Goal: Information Seeking & Learning: Learn about a topic

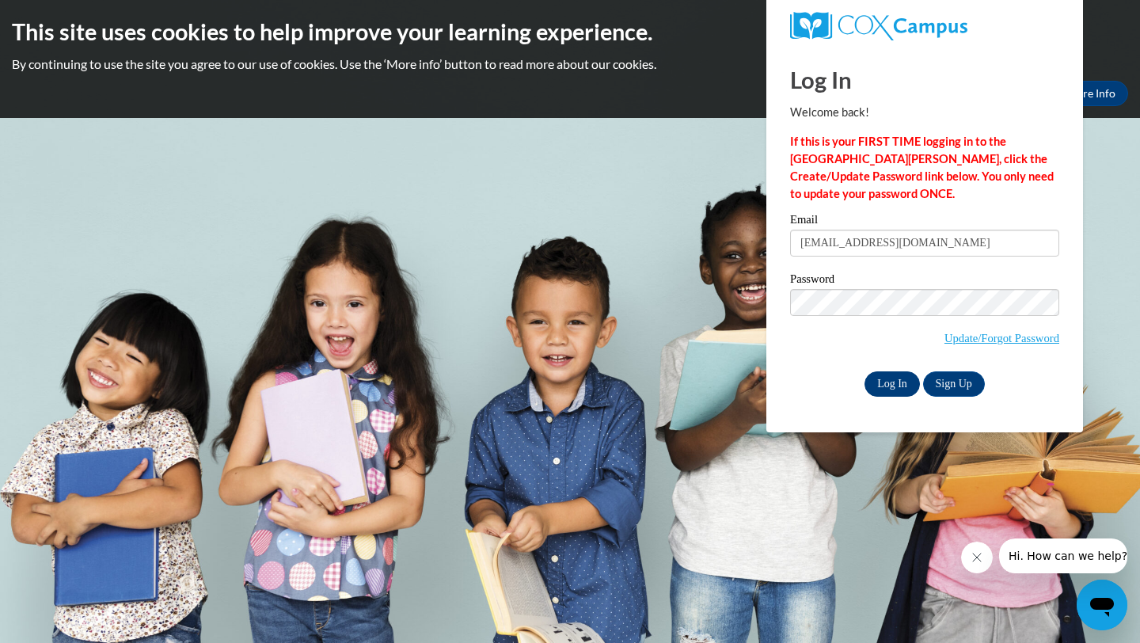
type input "stphngmz2005@gmail.com"
click at [903, 379] on input "Log In" at bounding box center [892, 383] width 55 height 25
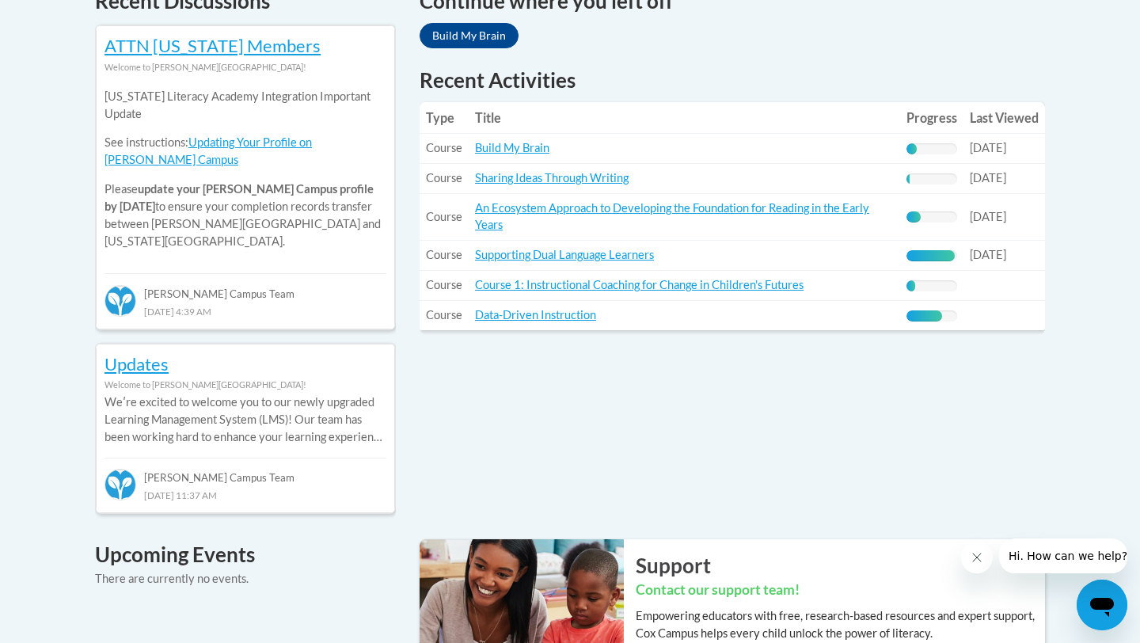
scroll to position [719, 0]
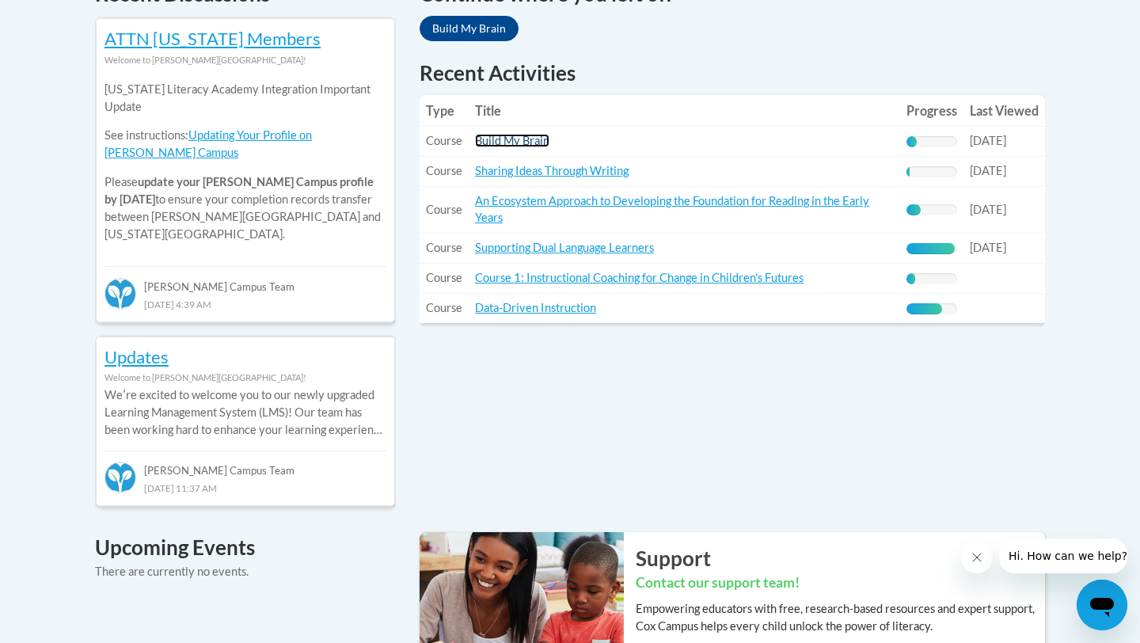
click at [521, 144] on link "Build My Brain" at bounding box center [512, 140] width 74 height 13
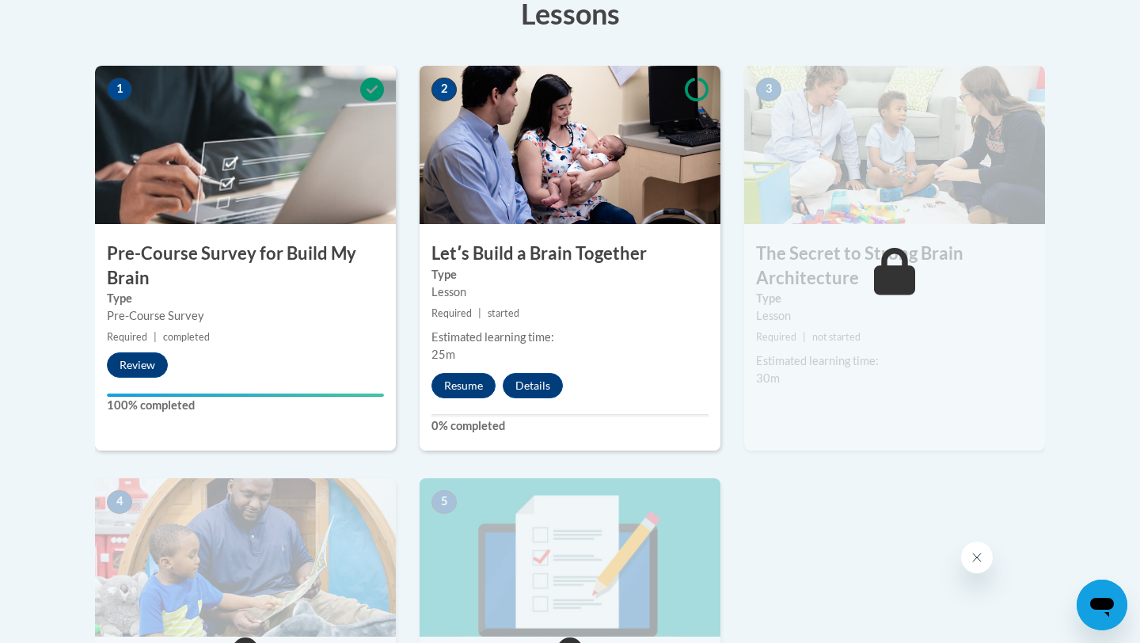
scroll to position [473, 0]
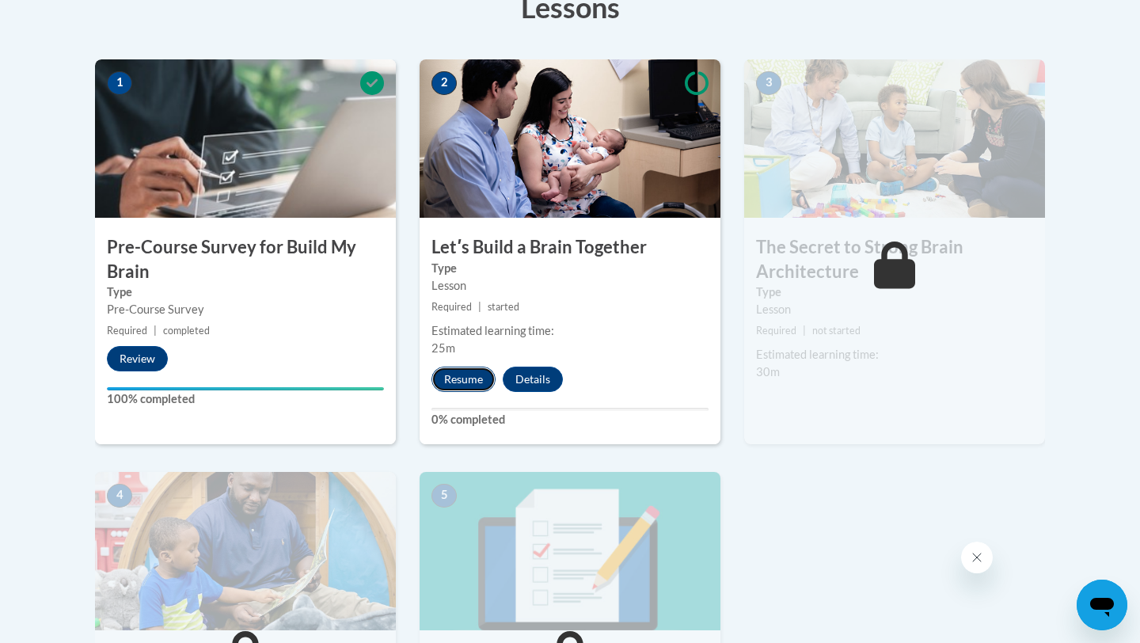
click at [466, 384] on button "Resume" at bounding box center [464, 379] width 64 height 25
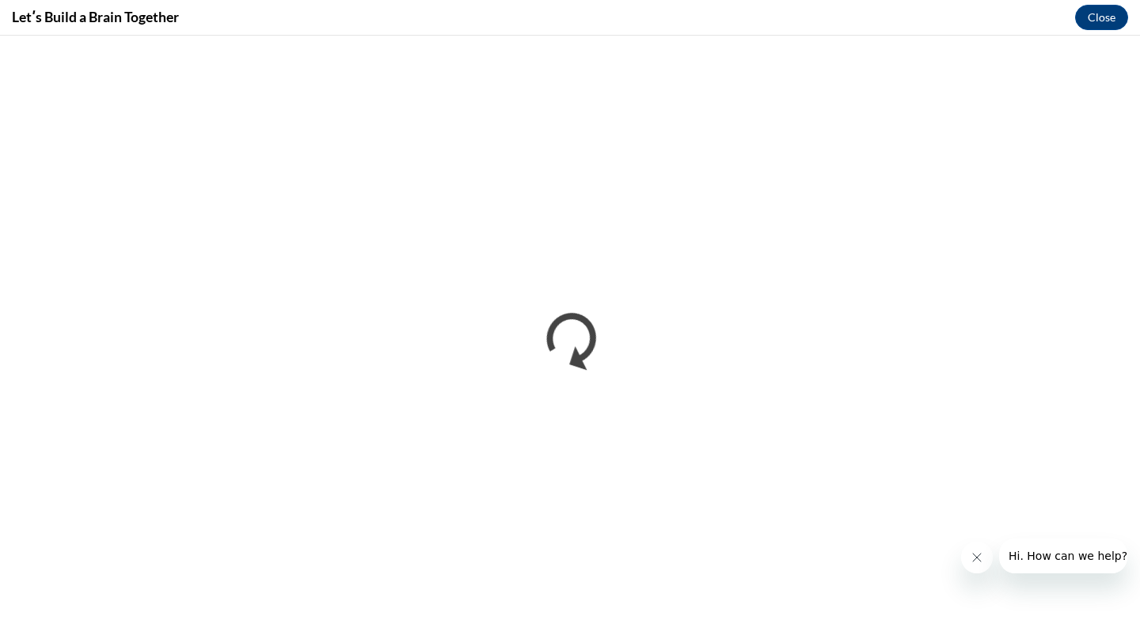
scroll to position [0, 0]
click at [971, 553] on icon "Close message from company" at bounding box center [977, 557] width 13 height 13
click at [1104, 17] on button "Close" at bounding box center [1101, 17] width 53 height 25
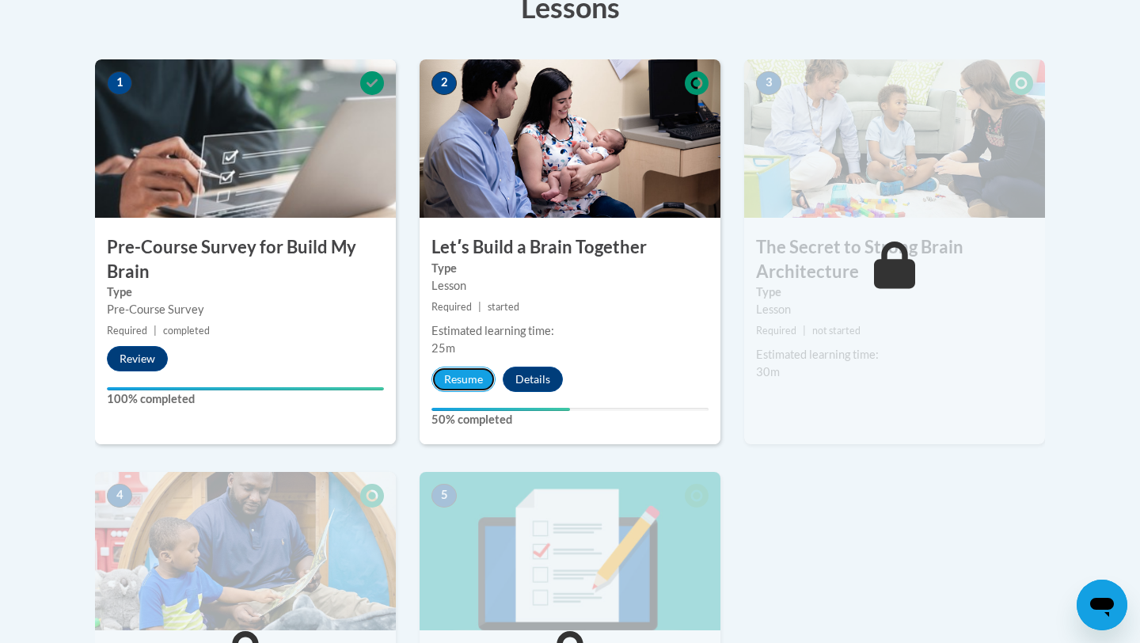
click at [465, 377] on button "Resume" at bounding box center [464, 379] width 64 height 25
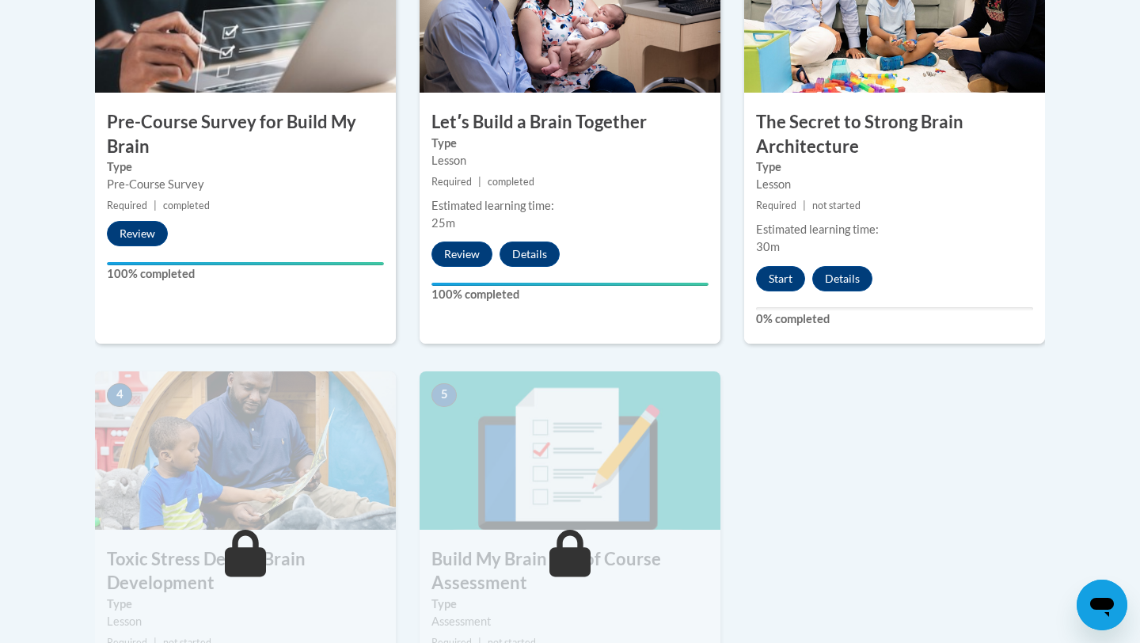
scroll to position [599, 0]
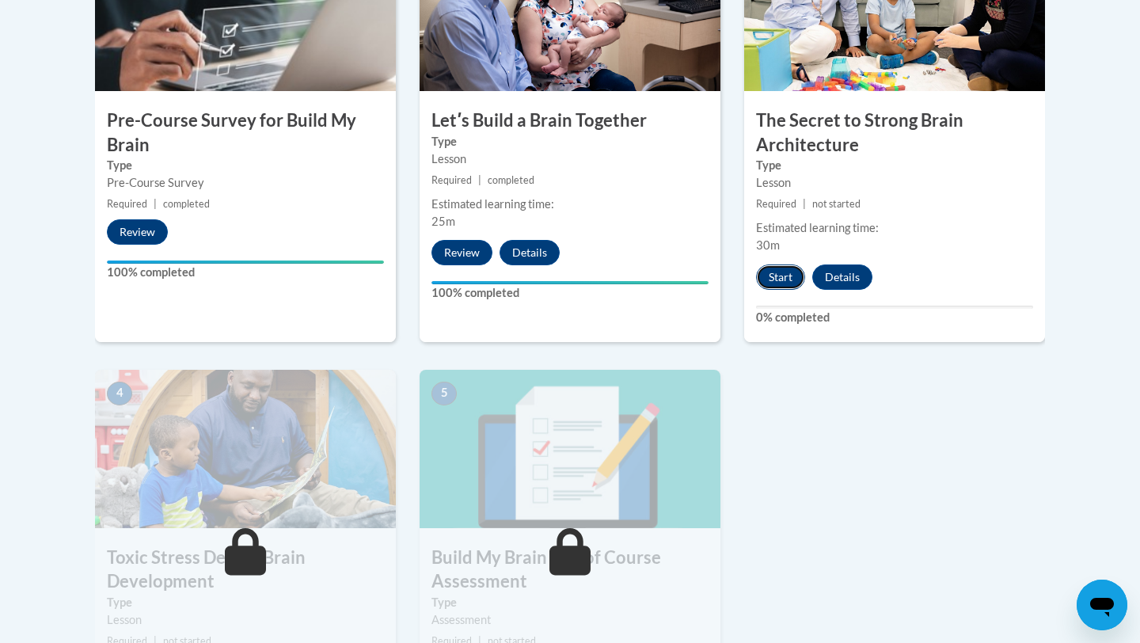
click at [774, 272] on button "Start" at bounding box center [780, 276] width 49 height 25
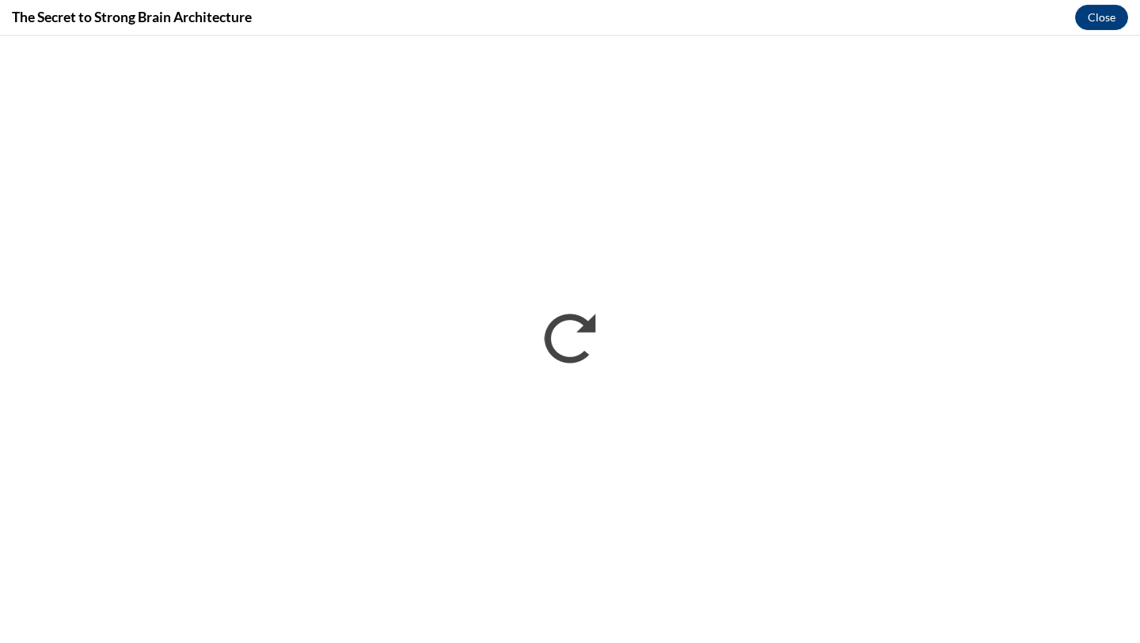
scroll to position [0, 0]
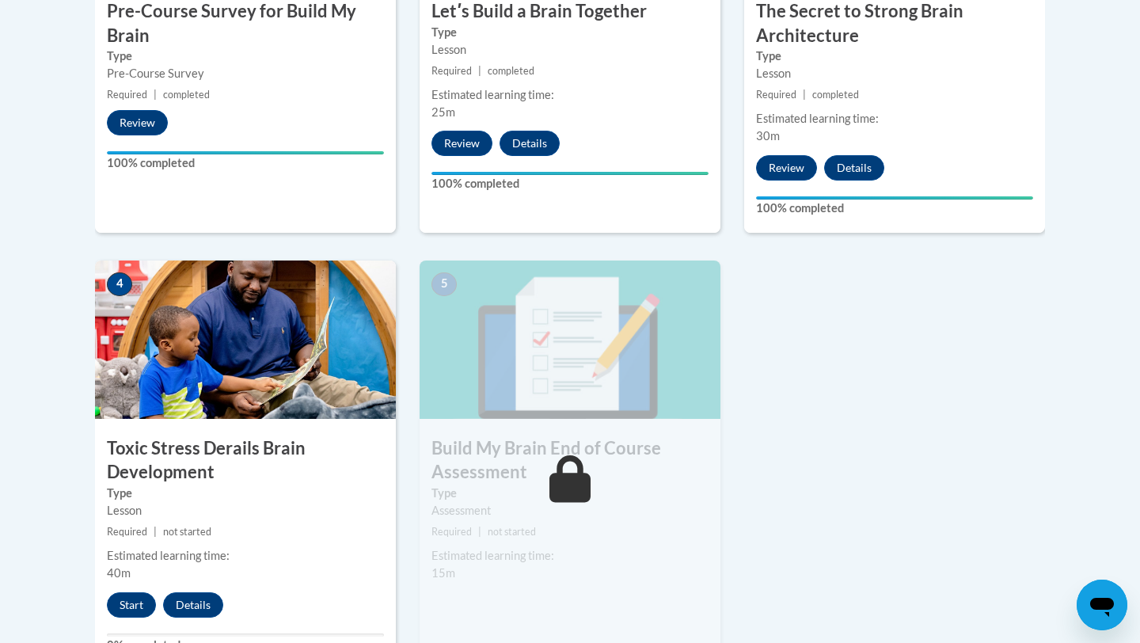
scroll to position [755, 0]
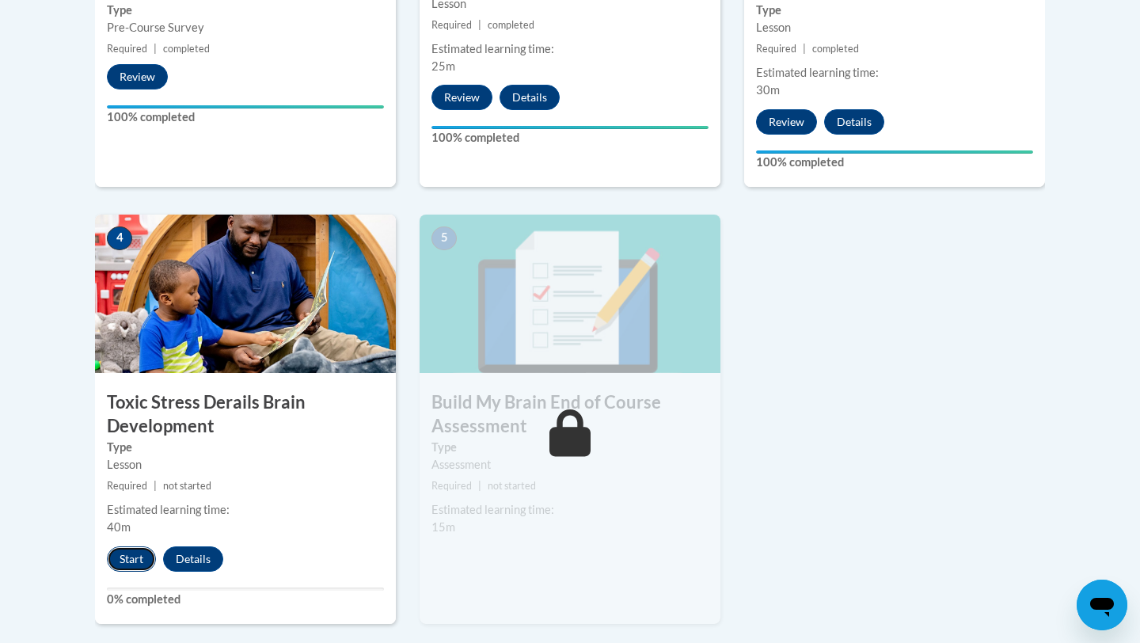
click at [131, 557] on button "Start" at bounding box center [131, 558] width 49 height 25
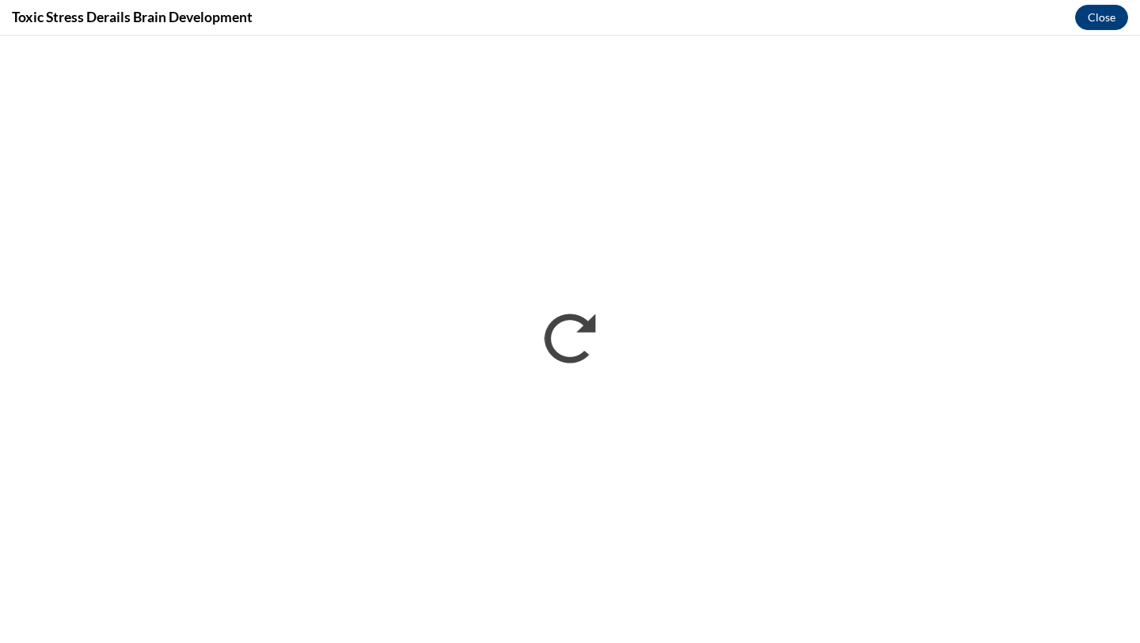
scroll to position [0, 0]
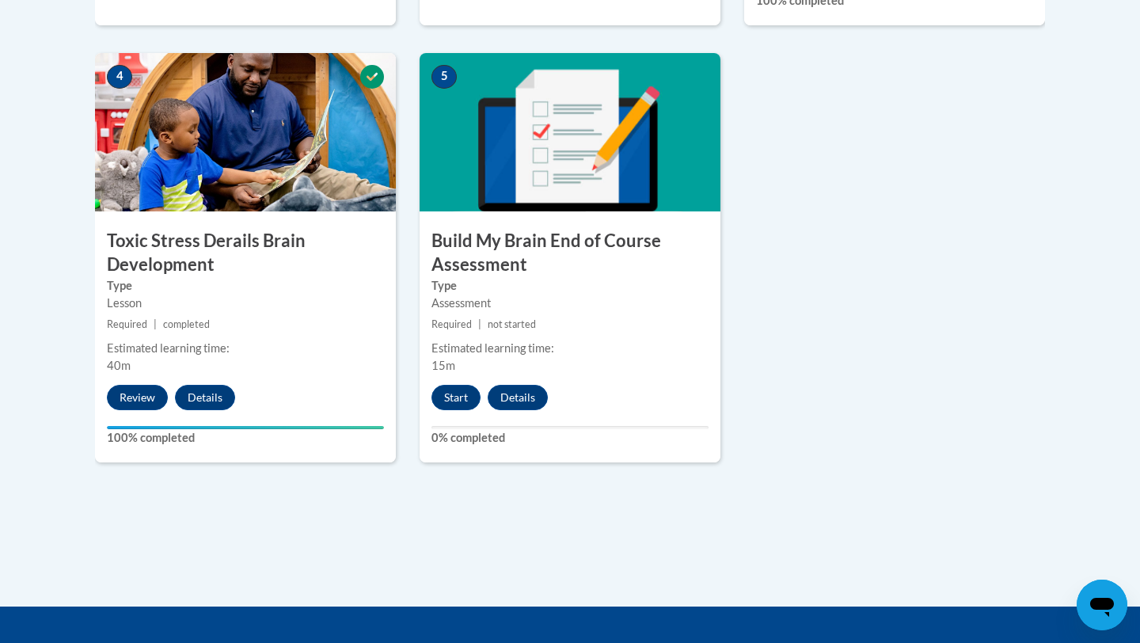
scroll to position [919, 0]
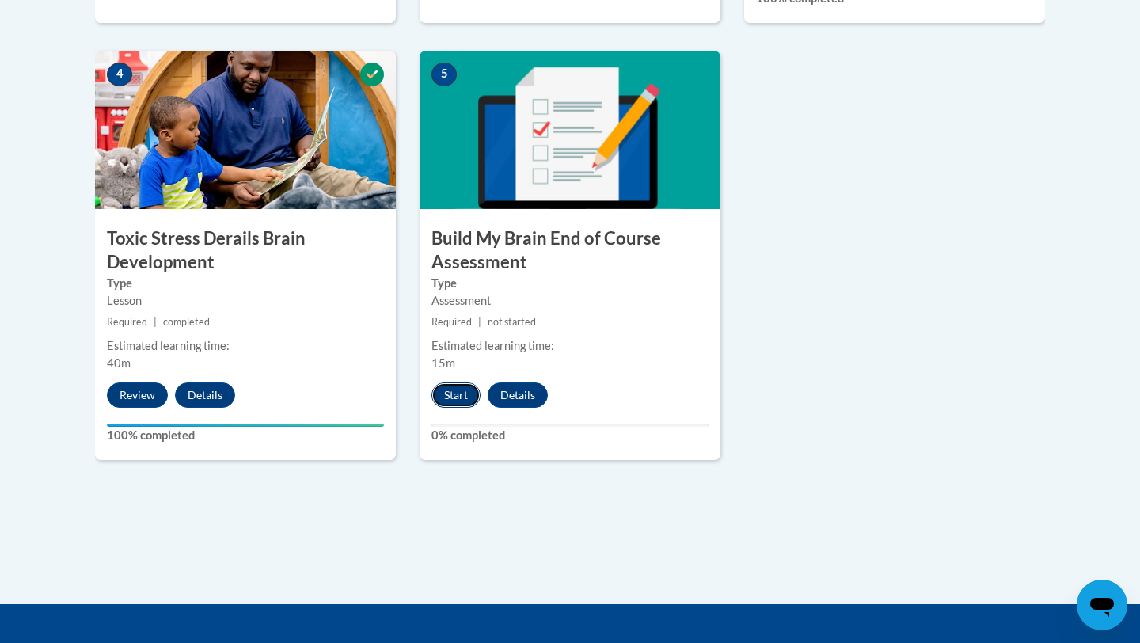
click at [466, 390] on button "Start" at bounding box center [456, 394] width 49 height 25
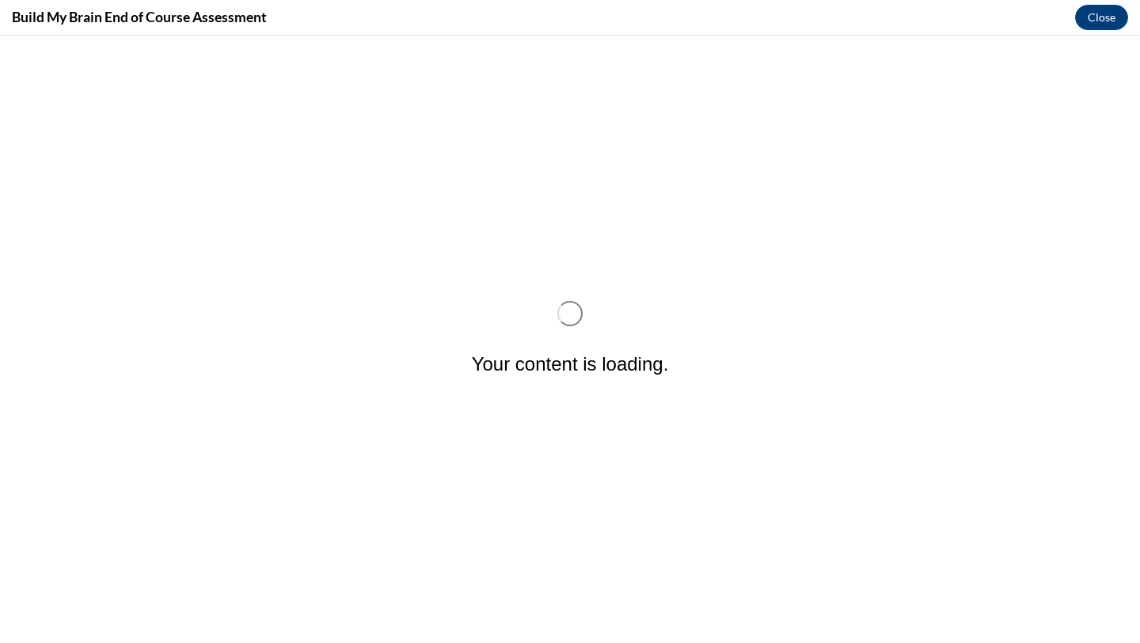
scroll to position [0, 0]
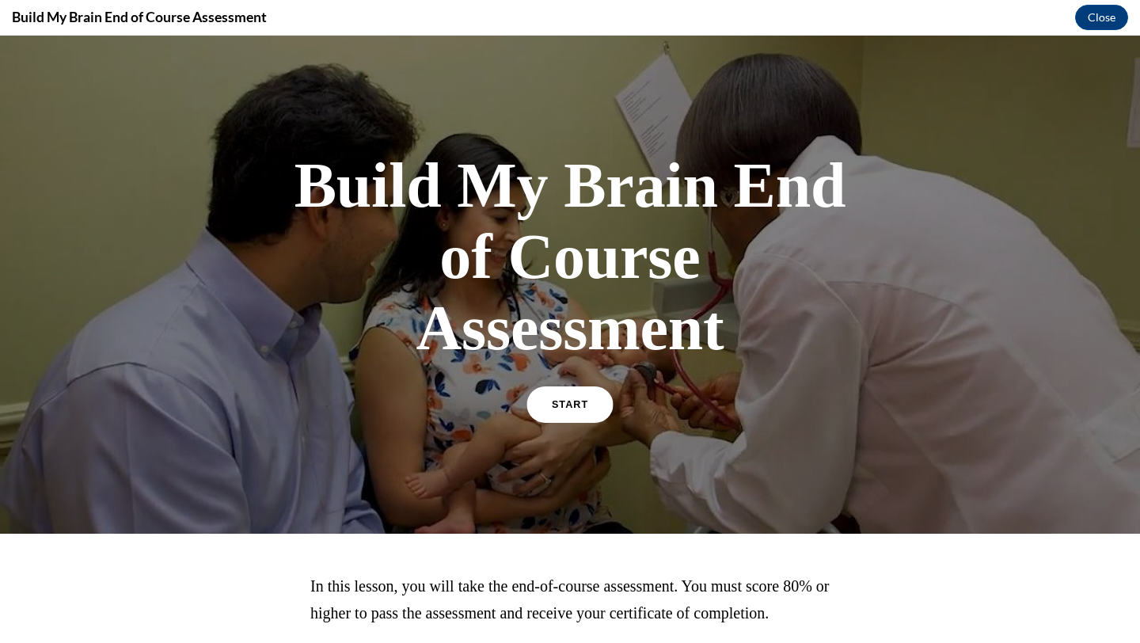
click at [586, 410] on link "START" at bounding box center [570, 404] width 86 height 36
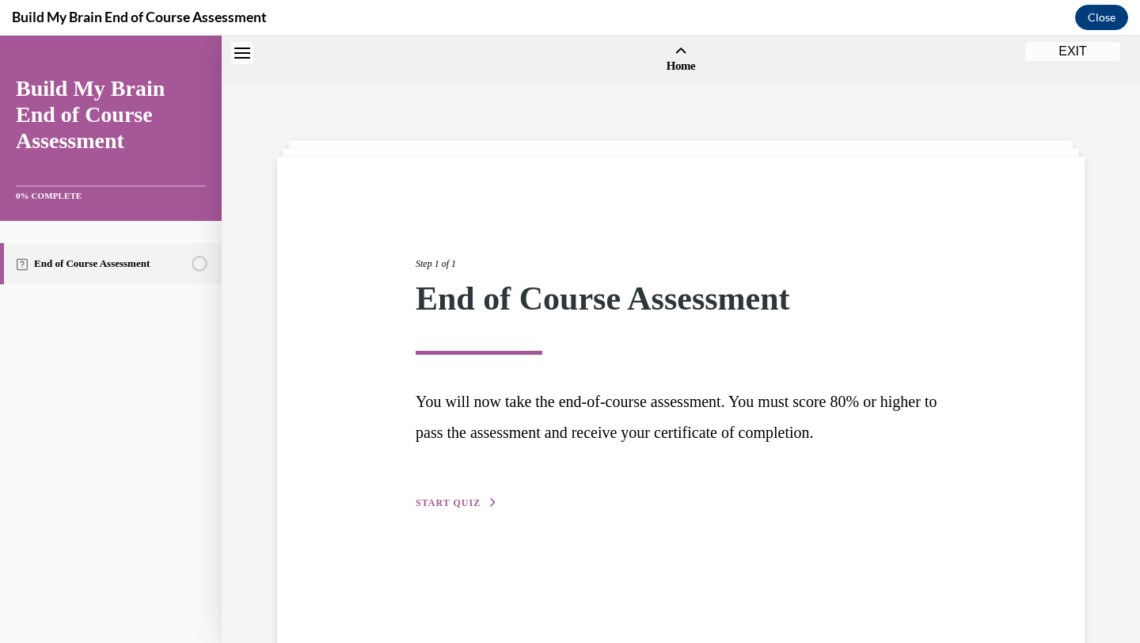
scroll to position [49, 0]
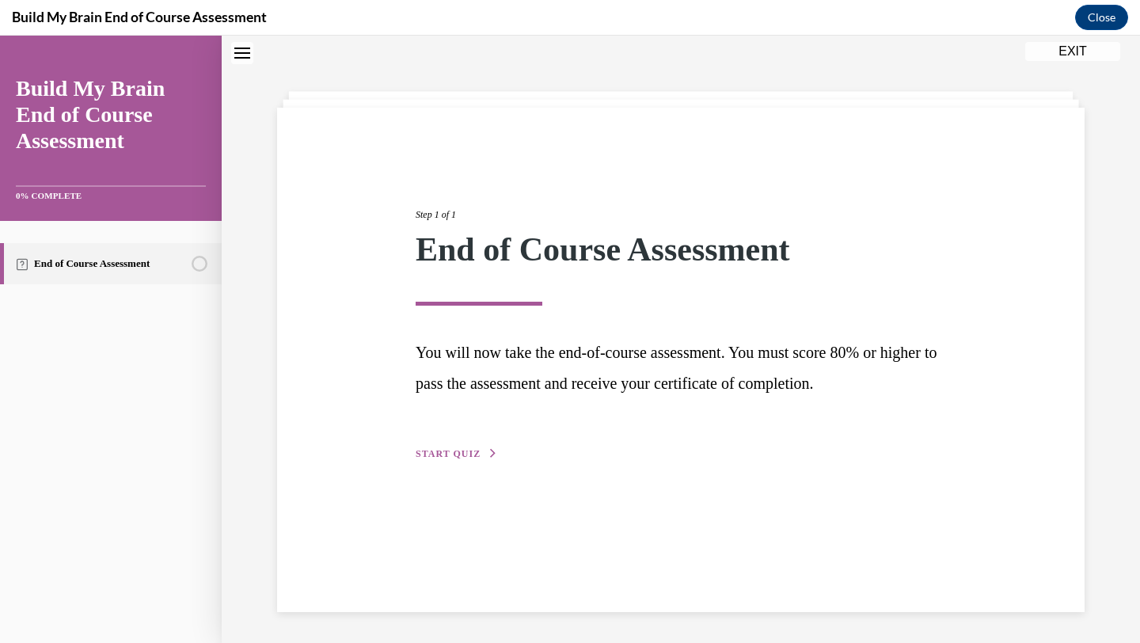
click at [477, 454] on span "START QUIZ" at bounding box center [448, 453] width 65 height 11
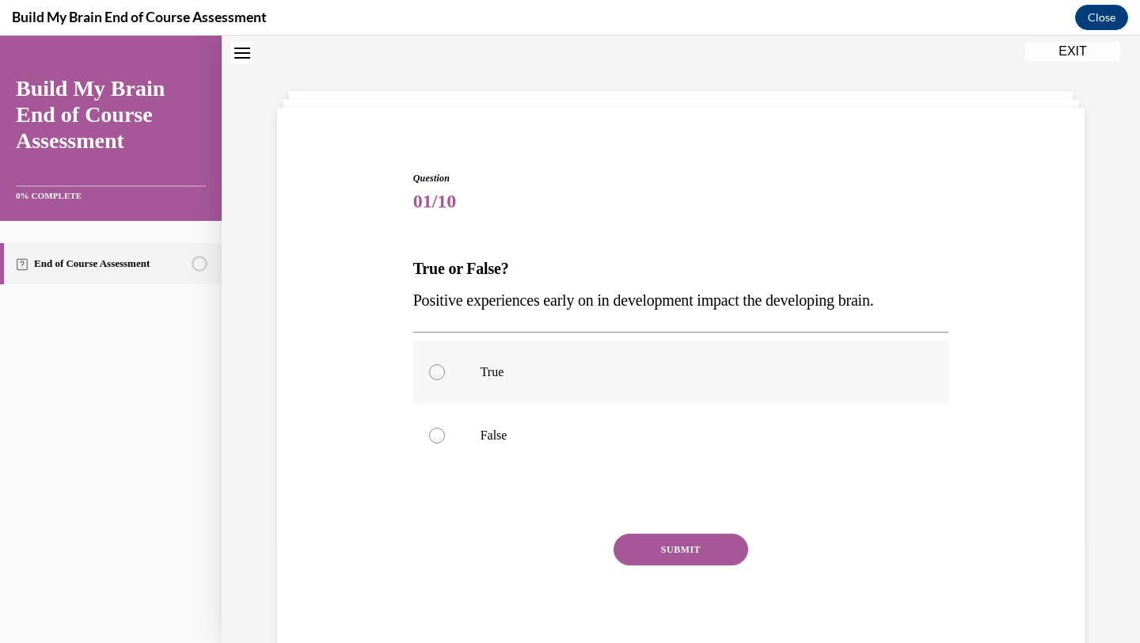
click at [539, 386] on label "True" at bounding box center [681, 371] width 536 height 63
click at [445, 380] on input "True" at bounding box center [437, 372] width 16 height 16
radio input "true"
click at [645, 553] on button "SUBMIT" at bounding box center [681, 550] width 135 height 32
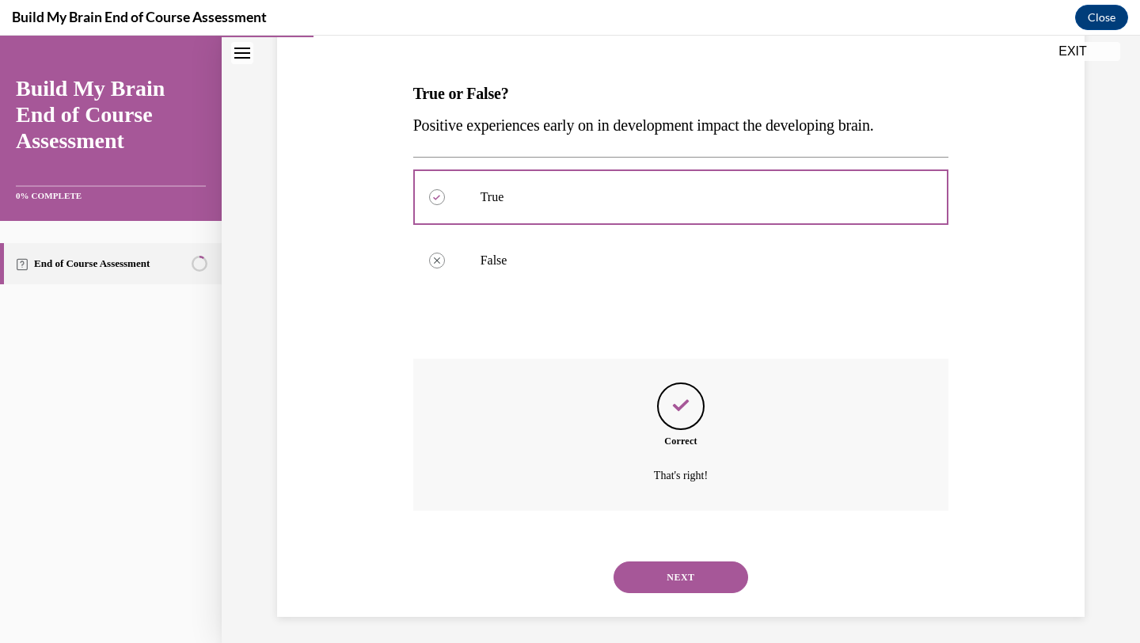
scroll to position [230, 0]
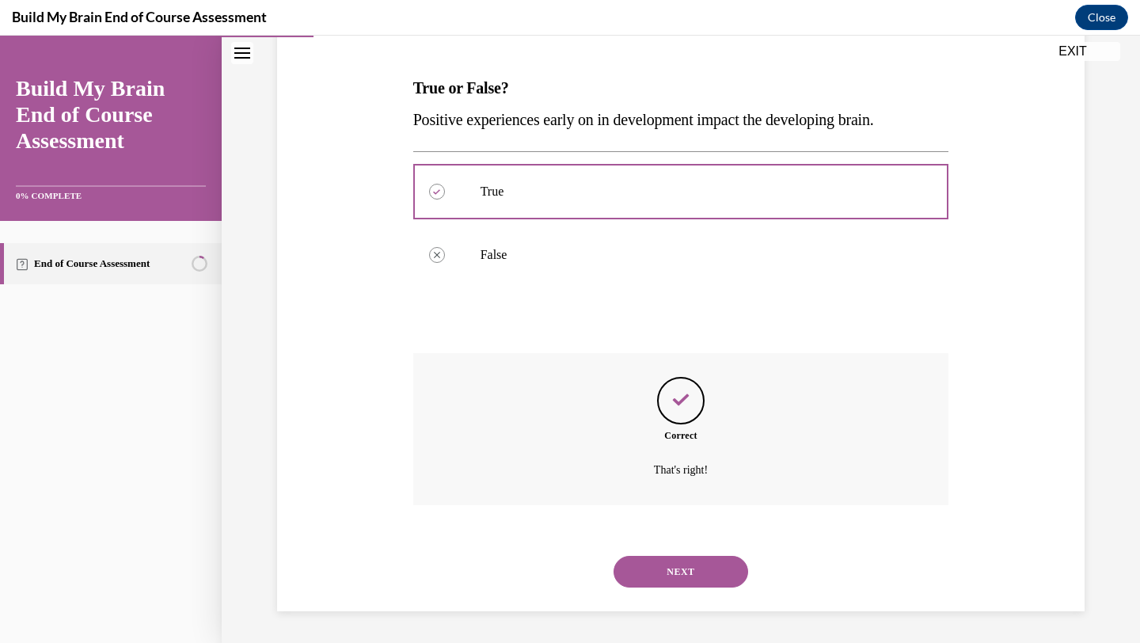
click at [651, 573] on button "NEXT" at bounding box center [681, 572] width 135 height 32
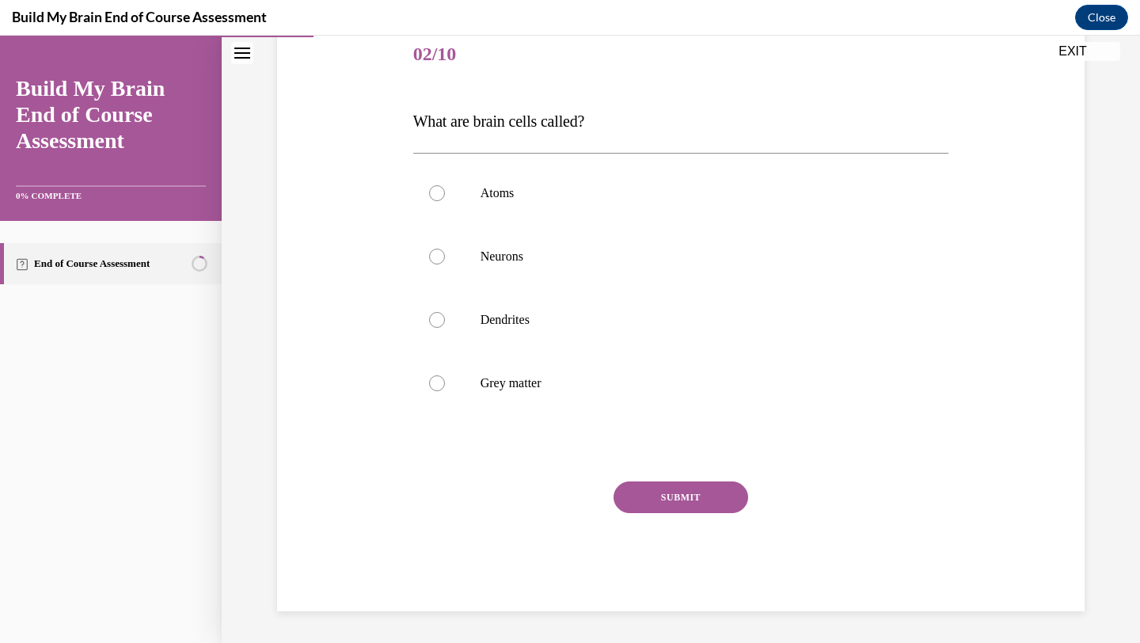
scroll to position [177, 0]
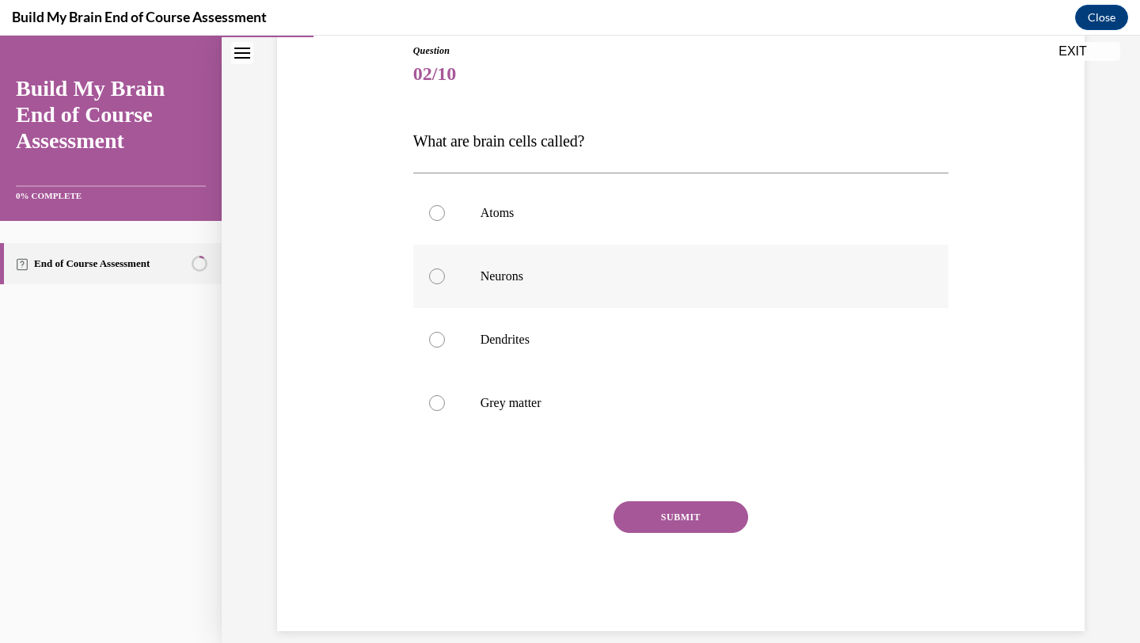
click at [523, 279] on p "Neurons" at bounding box center [695, 276] width 429 height 16
click at [445, 279] on input "Neurons" at bounding box center [437, 276] width 16 height 16
radio input "true"
click at [626, 510] on button "SUBMIT" at bounding box center [681, 517] width 135 height 32
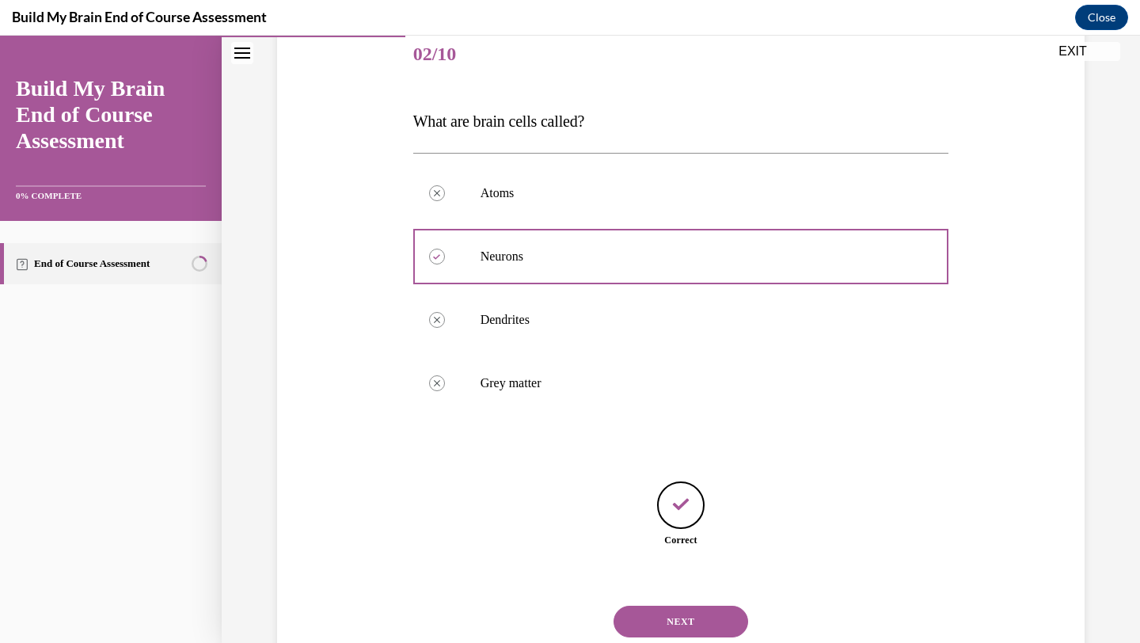
scroll to position [246, 0]
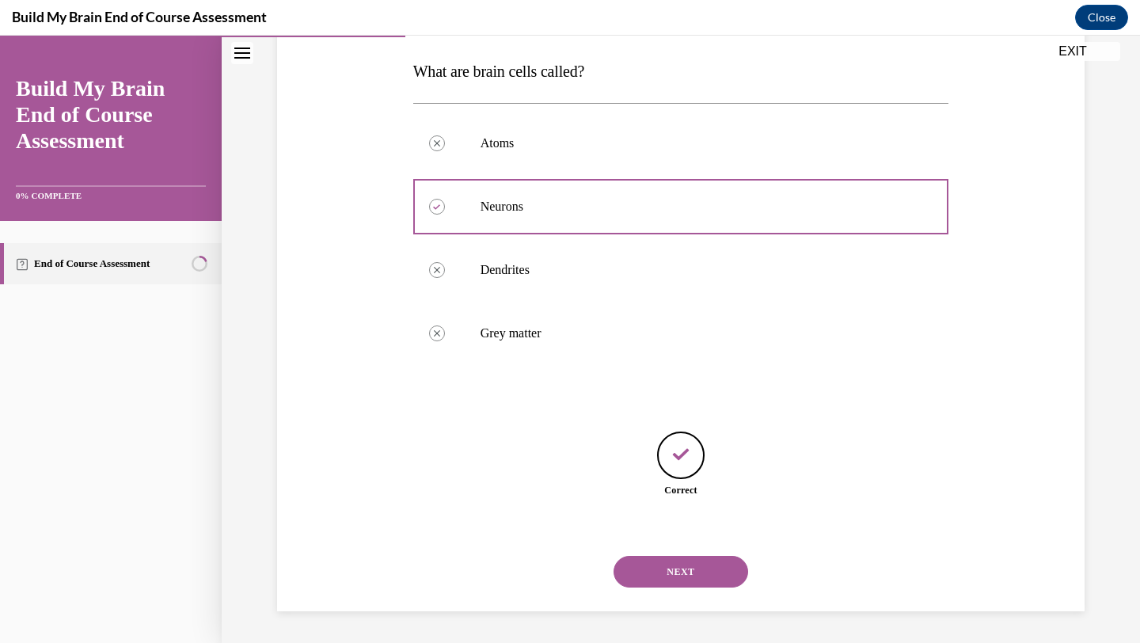
click at [637, 568] on button "NEXT" at bounding box center [681, 572] width 135 height 32
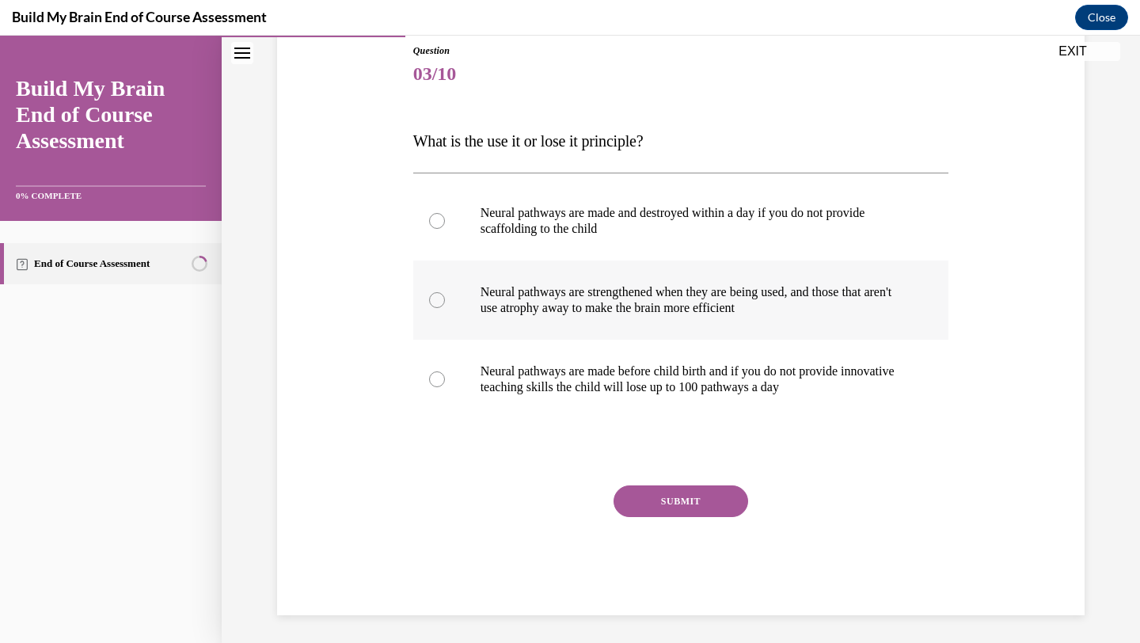
click at [605, 306] on p "Neural pathways are strengthened when they are being used, and those that aren'…" at bounding box center [695, 300] width 429 height 32
click at [445, 306] on input "Neural pathways are strengthened when they are being used, and those that aren'…" at bounding box center [437, 300] width 16 height 16
radio input "true"
click at [642, 496] on button "SUBMIT" at bounding box center [681, 501] width 135 height 32
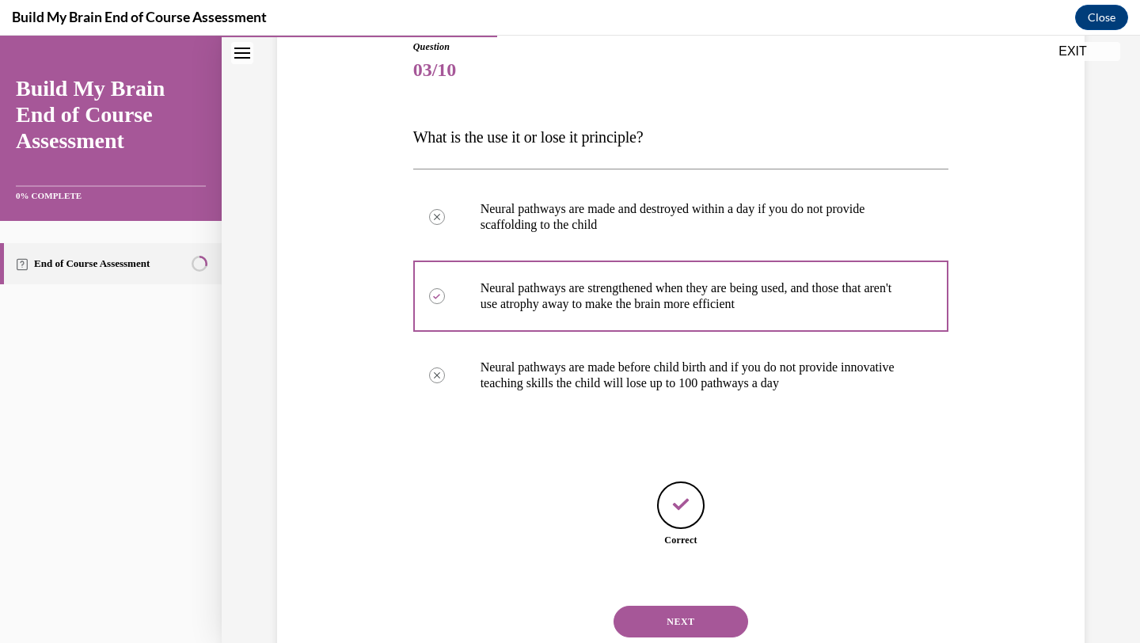
scroll to position [230, 0]
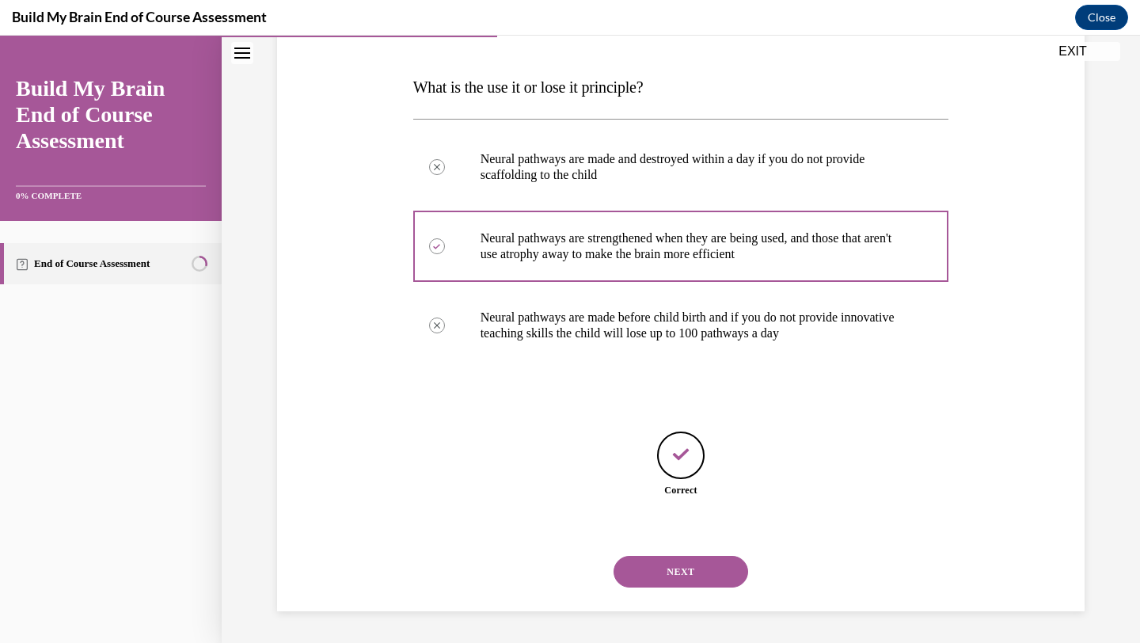
click at [663, 557] on button "NEXT" at bounding box center [681, 572] width 135 height 32
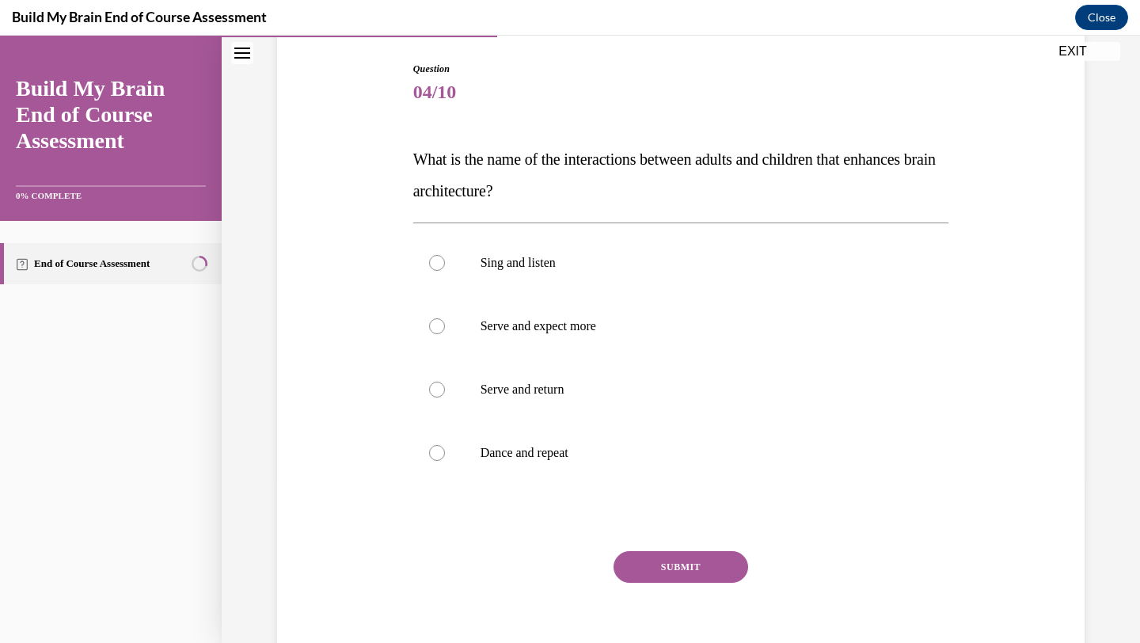
scroll to position [157, 0]
click at [566, 378] on label "Serve and return" at bounding box center [681, 390] width 536 height 63
click at [445, 383] on input "Serve and return" at bounding box center [437, 391] width 16 height 16
radio input "true"
click at [630, 565] on button "SUBMIT" at bounding box center [681, 569] width 135 height 32
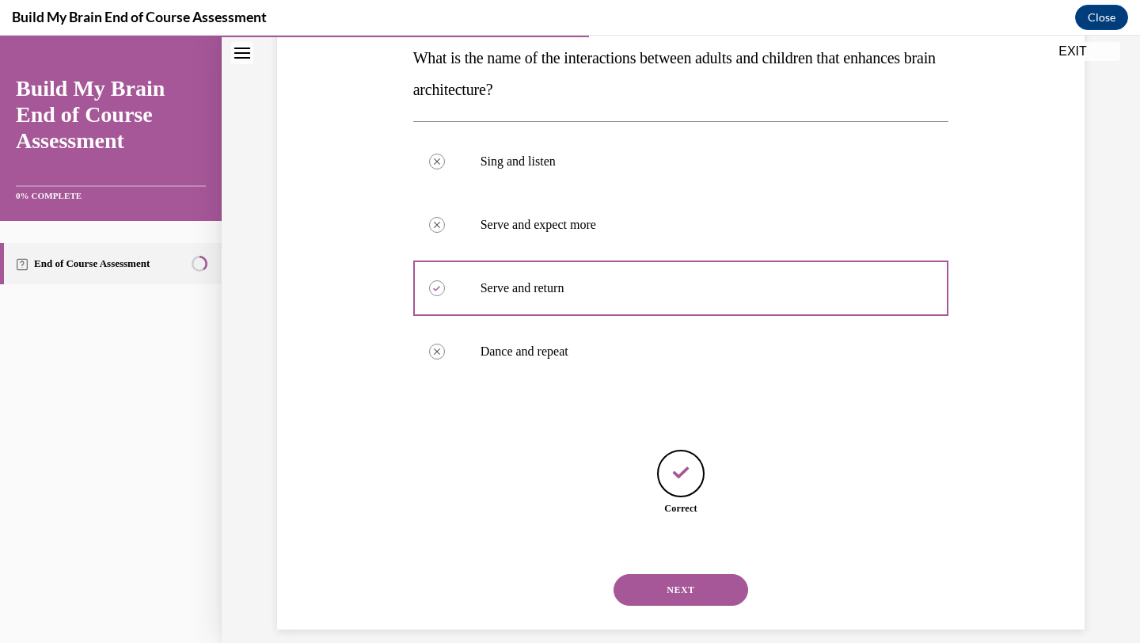
scroll to position [278, 0]
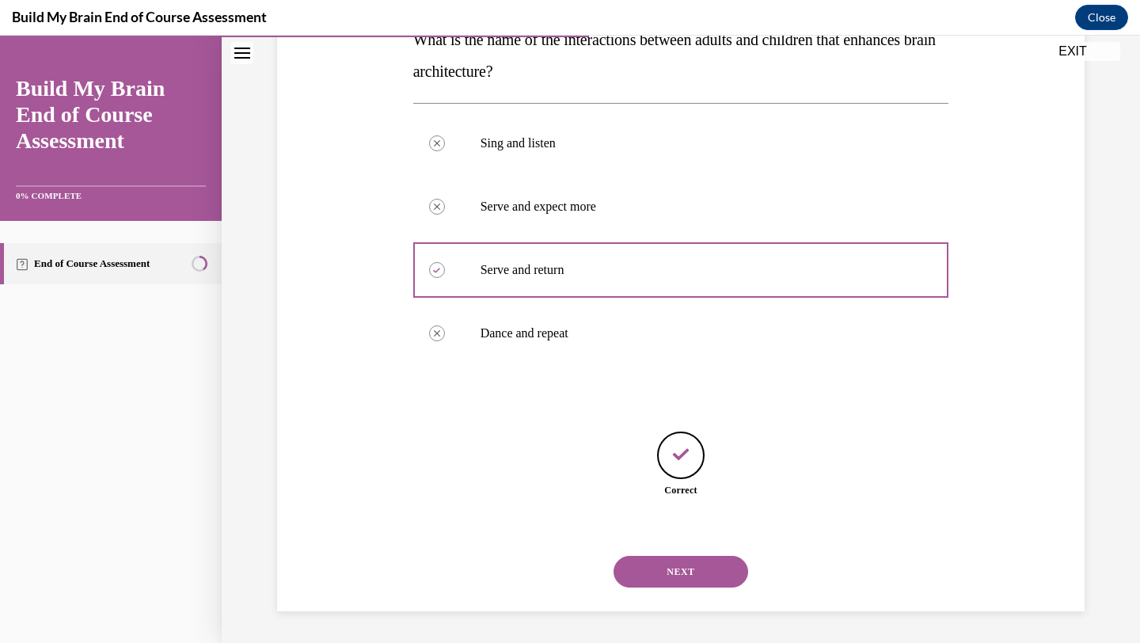
click at [653, 565] on button "NEXT" at bounding box center [681, 572] width 135 height 32
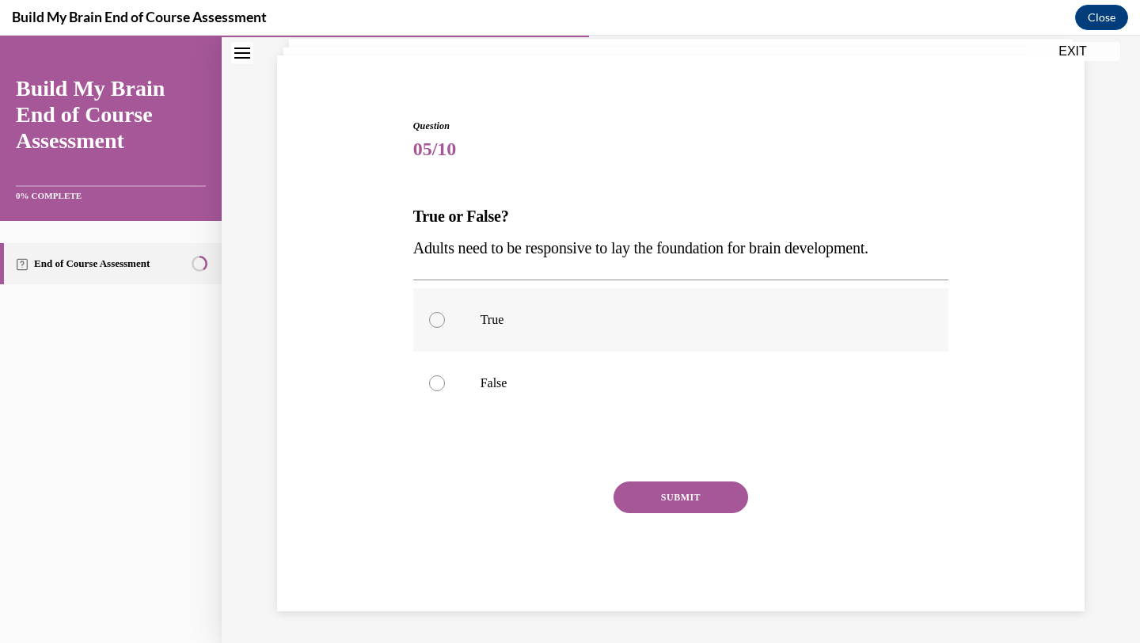
click at [528, 318] on p "True" at bounding box center [695, 320] width 429 height 16
click at [445, 318] on input "True" at bounding box center [437, 320] width 16 height 16
radio input "true"
click at [670, 483] on button "SUBMIT" at bounding box center [681, 497] width 135 height 32
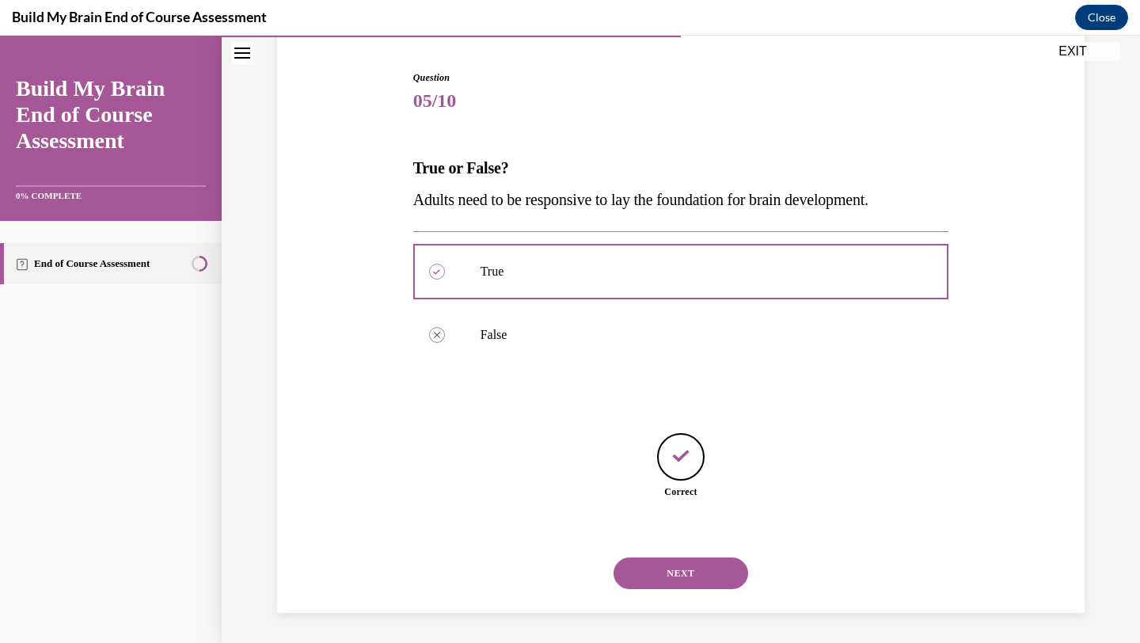
scroll to position [151, 0]
click at [656, 553] on div "NEXT" at bounding box center [681, 571] width 536 height 63
click at [655, 561] on button "NEXT" at bounding box center [681, 572] width 135 height 32
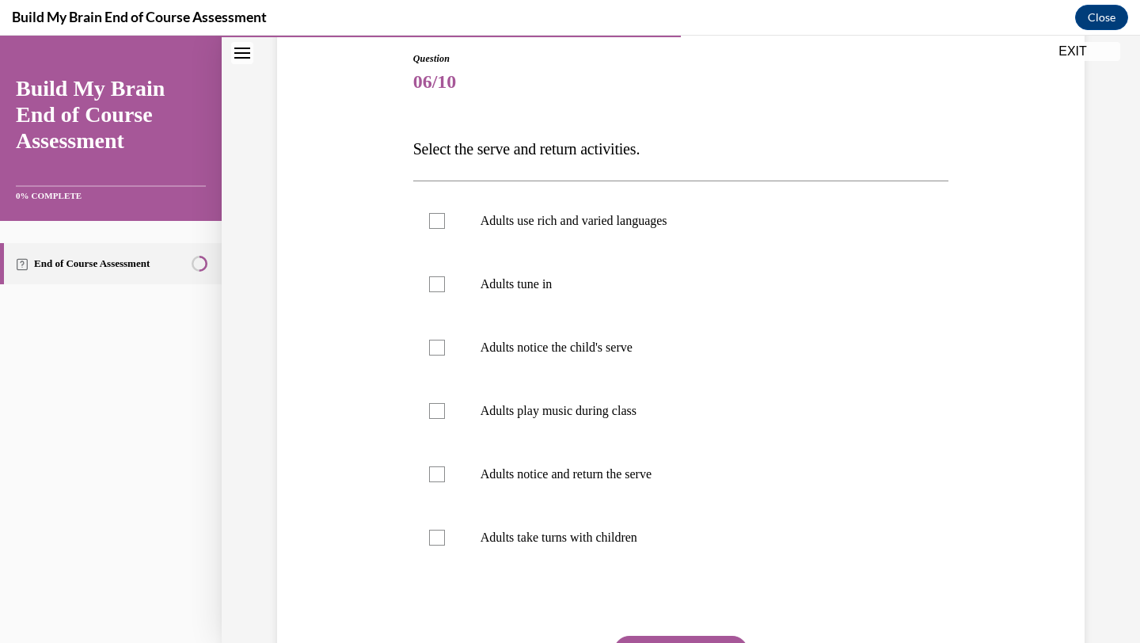
scroll to position [171, 0]
click at [537, 357] on label "Adults notice the child's serve" at bounding box center [681, 345] width 536 height 63
click at [445, 353] on input "Adults notice the child's serve" at bounding box center [437, 345] width 16 height 16
checkbox input "true"
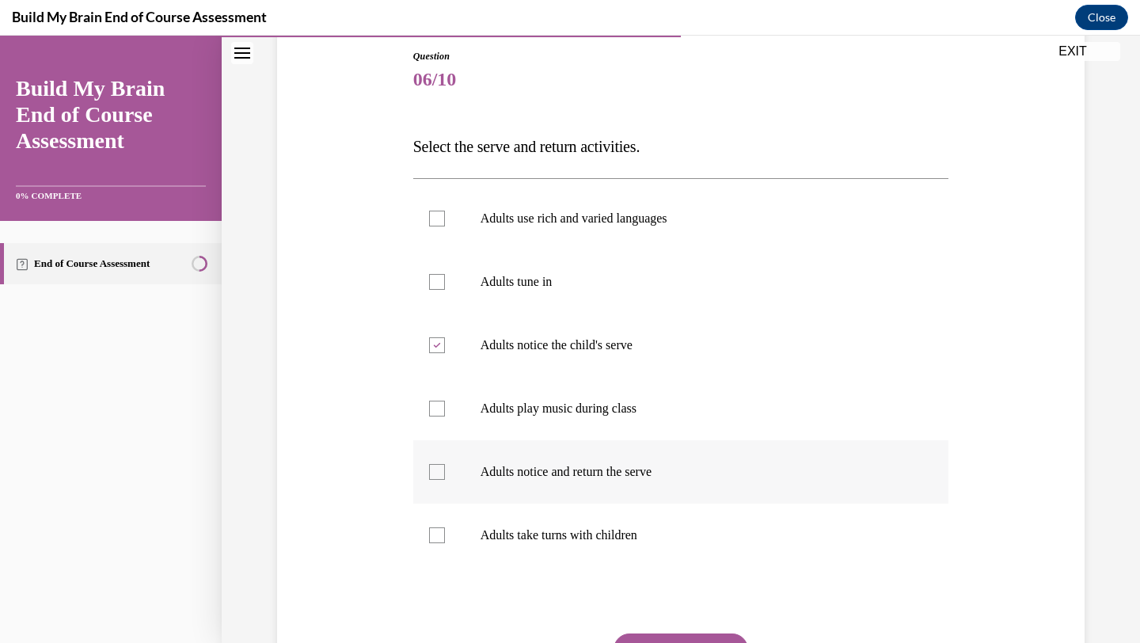
click at [554, 473] on p "Adults notice and return the serve" at bounding box center [695, 472] width 429 height 16
click at [445, 473] on input "Adults notice and return the serve" at bounding box center [437, 472] width 16 height 16
checkbox input "true"
click at [553, 519] on label "Adults take turns with children" at bounding box center [681, 535] width 536 height 63
click at [445, 527] on input "Adults take turns with children" at bounding box center [437, 535] width 16 height 16
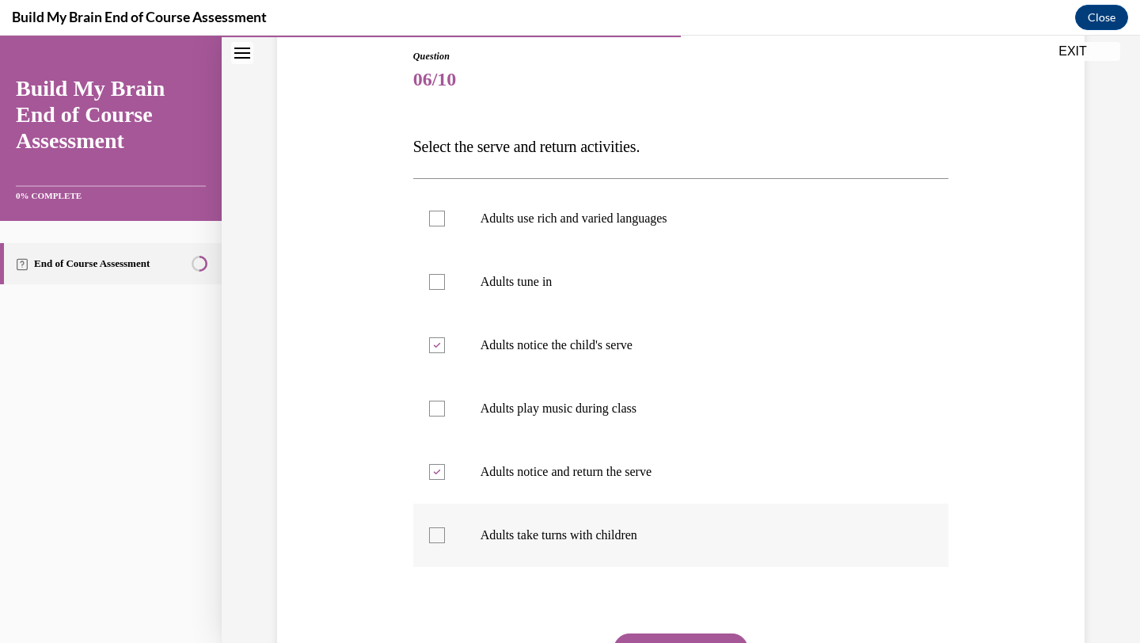
checkbox input "true"
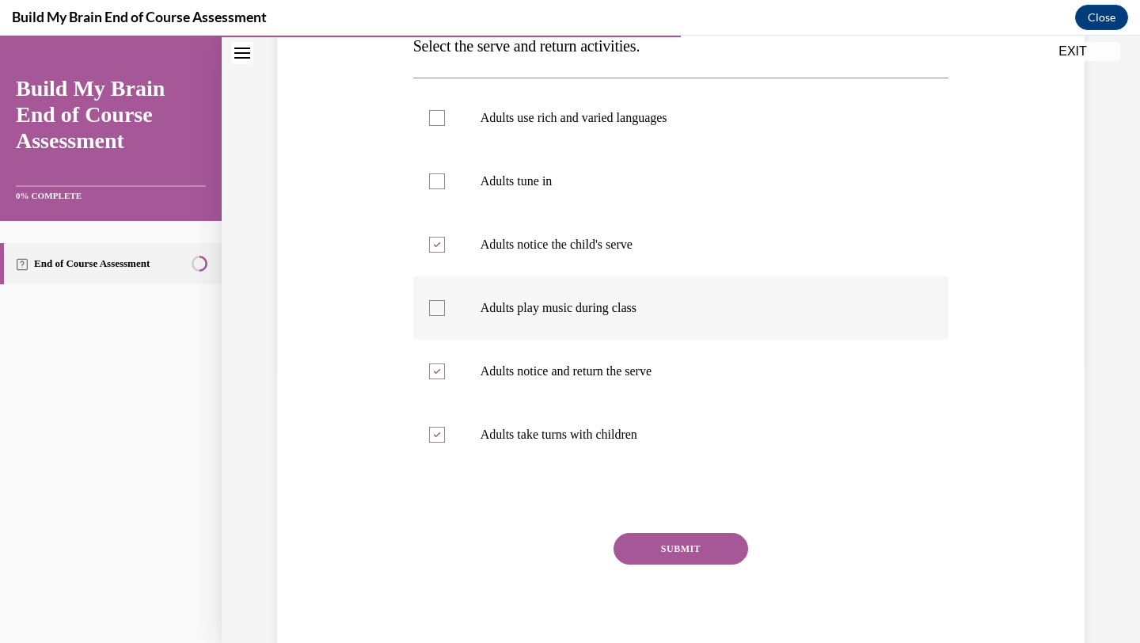
scroll to position [288, 0]
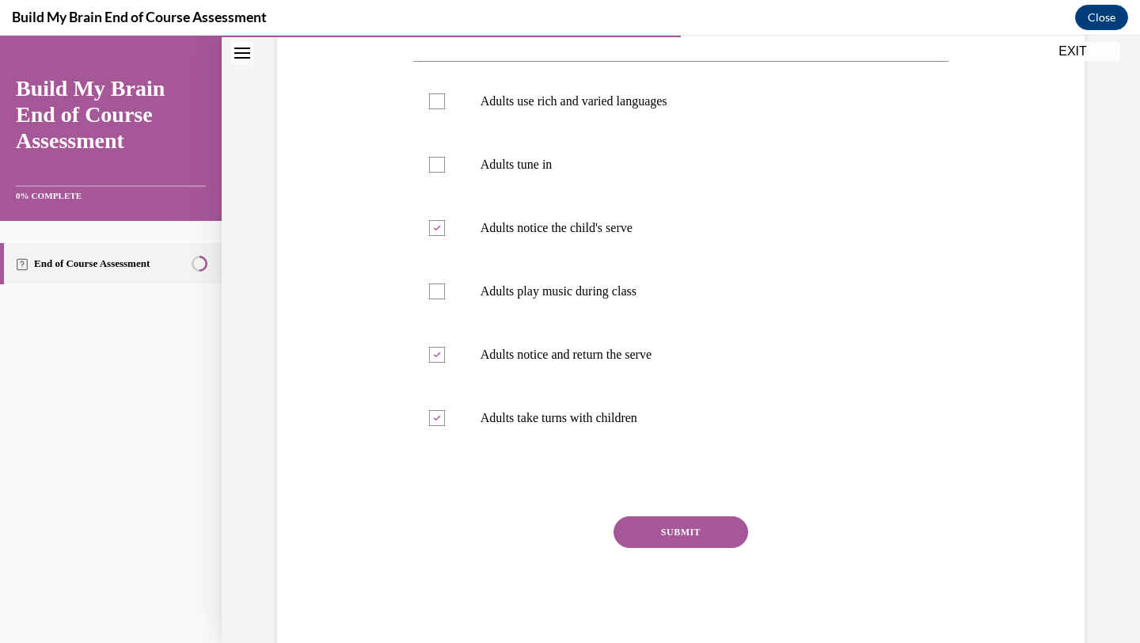
click at [670, 550] on div "SUBMIT" at bounding box center [681, 555] width 536 height 79
click at [674, 532] on button "SUBMIT" at bounding box center [681, 532] width 135 height 32
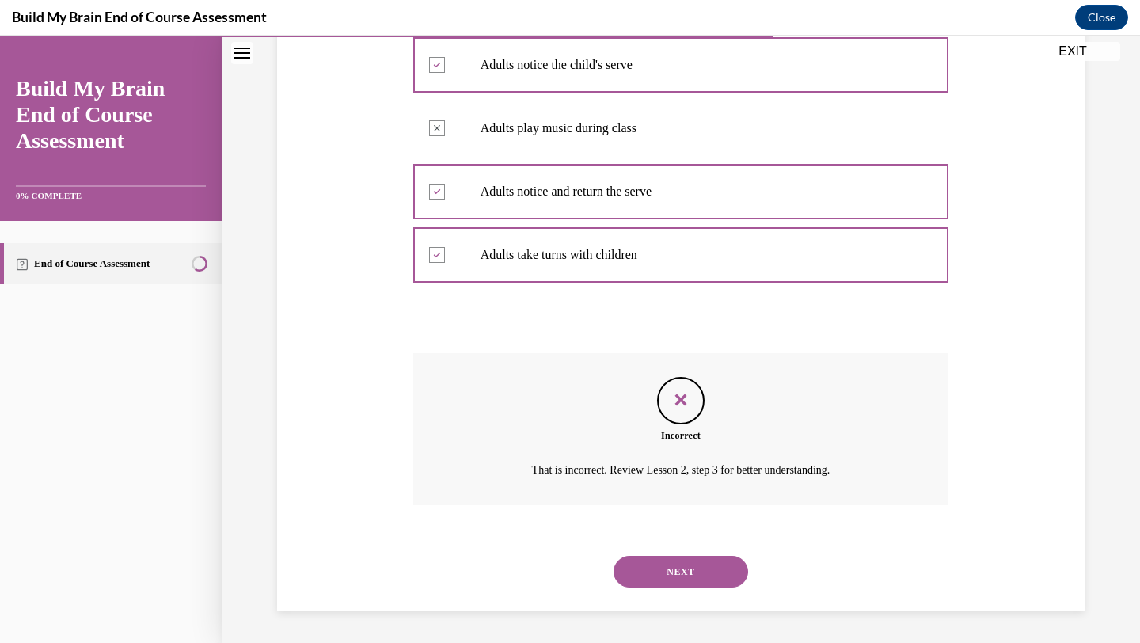
click at [671, 563] on button "NEXT" at bounding box center [681, 572] width 135 height 32
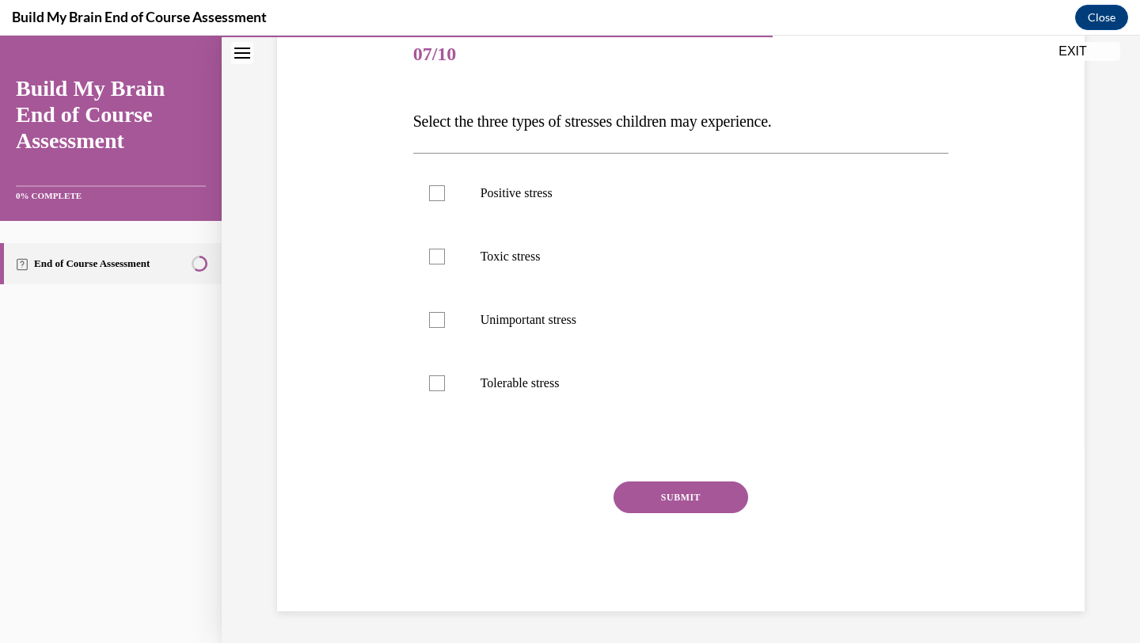
scroll to position [177, 0]
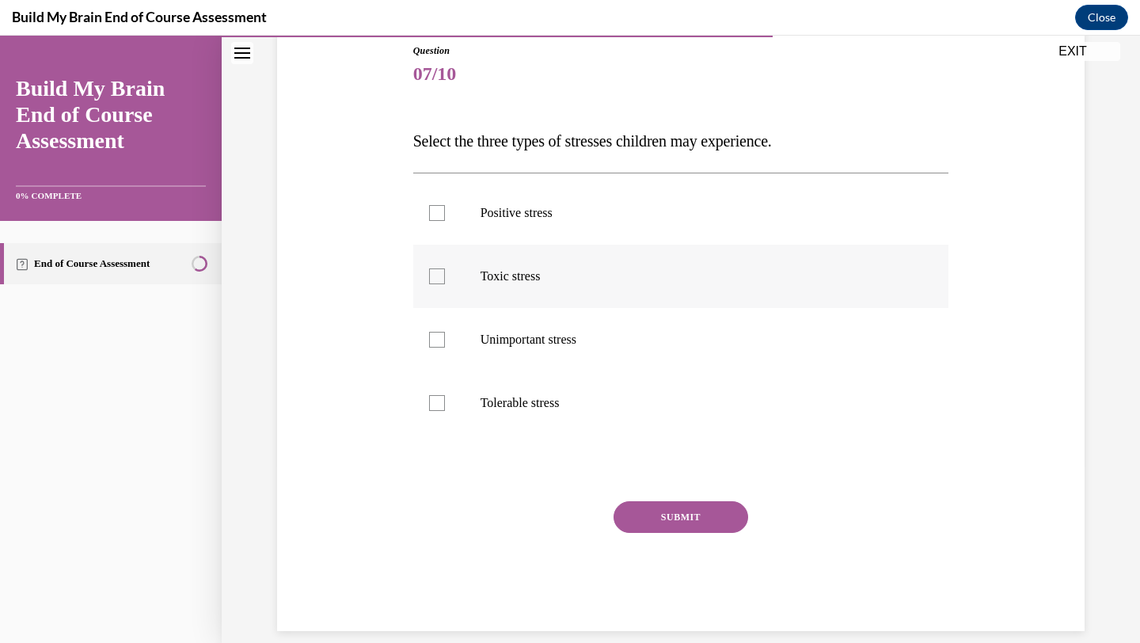
click at [505, 289] on label "Toxic stress" at bounding box center [681, 276] width 536 height 63
click at [445, 284] on input "Toxic stress" at bounding box center [437, 276] width 16 height 16
checkbox input "true"
click at [530, 416] on label "Tolerable stress" at bounding box center [681, 402] width 536 height 63
click at [445, 411] on input "Tolerable stress" at bounding box center [437, 403] width 16 height 16
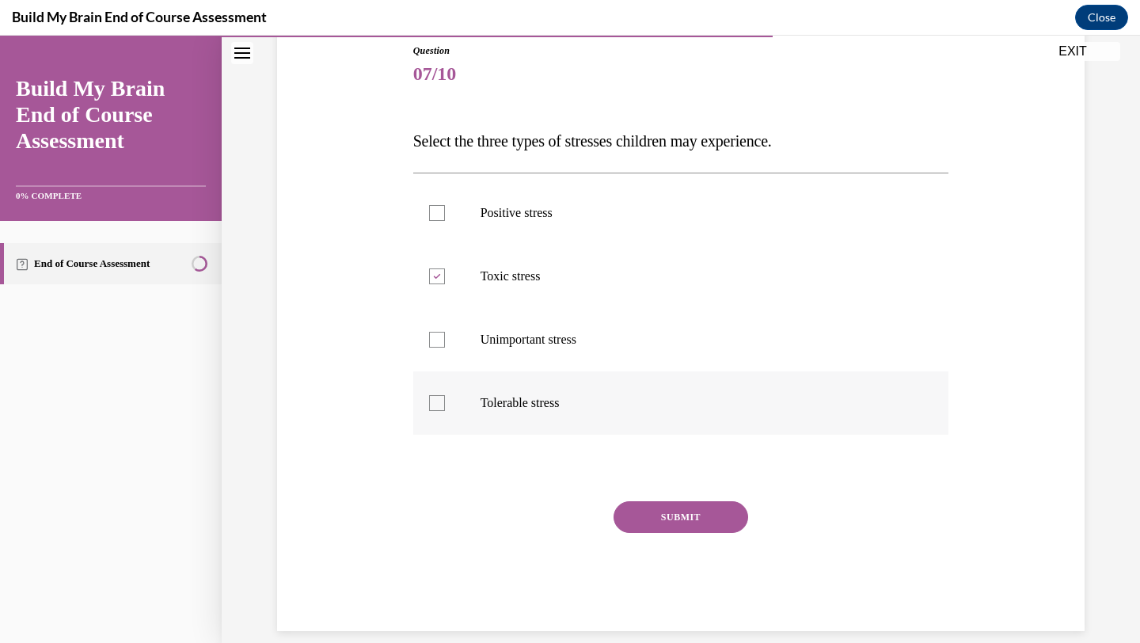
checkbox input "true"
click at [561, 215] on p "Positive stress" at bounding box center [695, 213] width 429 height 16
click at [445, 215] on input "Positive stress" at bounding box center [437, 213] width 16 height 16
checkbox input "true"
click at [633, 518] on button "SUBMIT" at bounding box center [681, 517] width 135 height 32
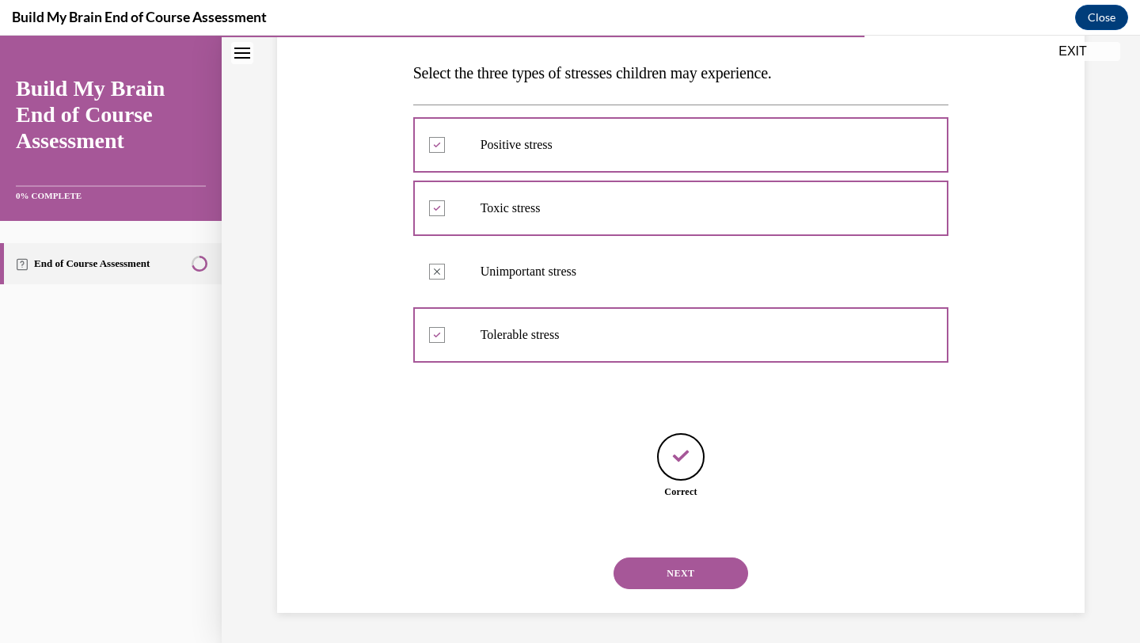
scroll to position [246, 0]
click at [668, 572] on button "NEXT" at bounding box center [681, 572] width 135 height 32
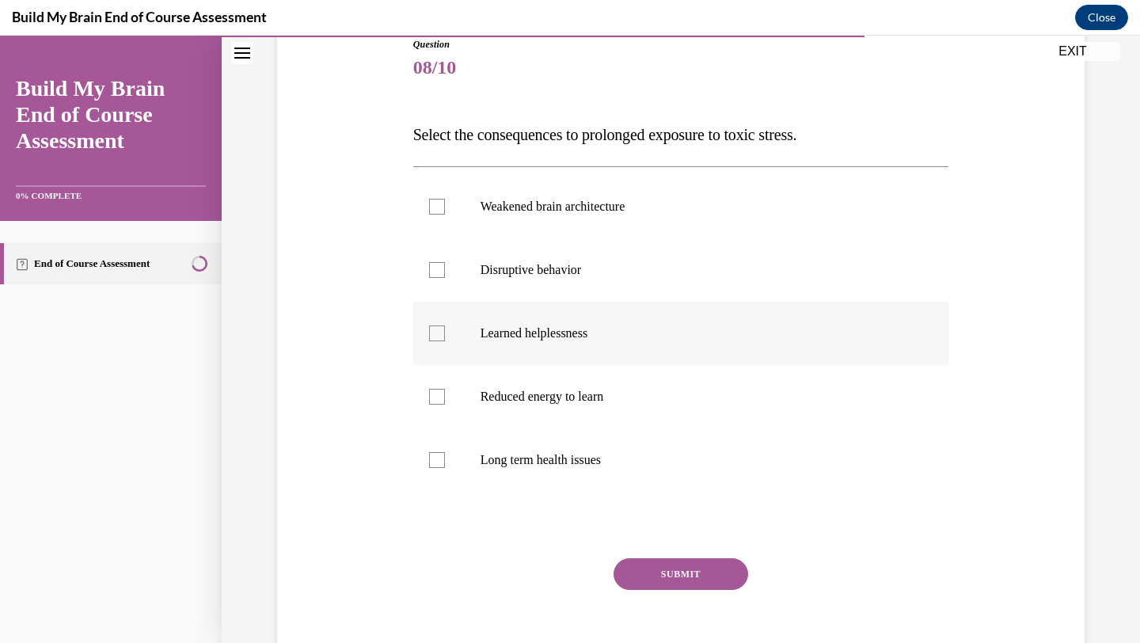
scroll to position [225, 0]
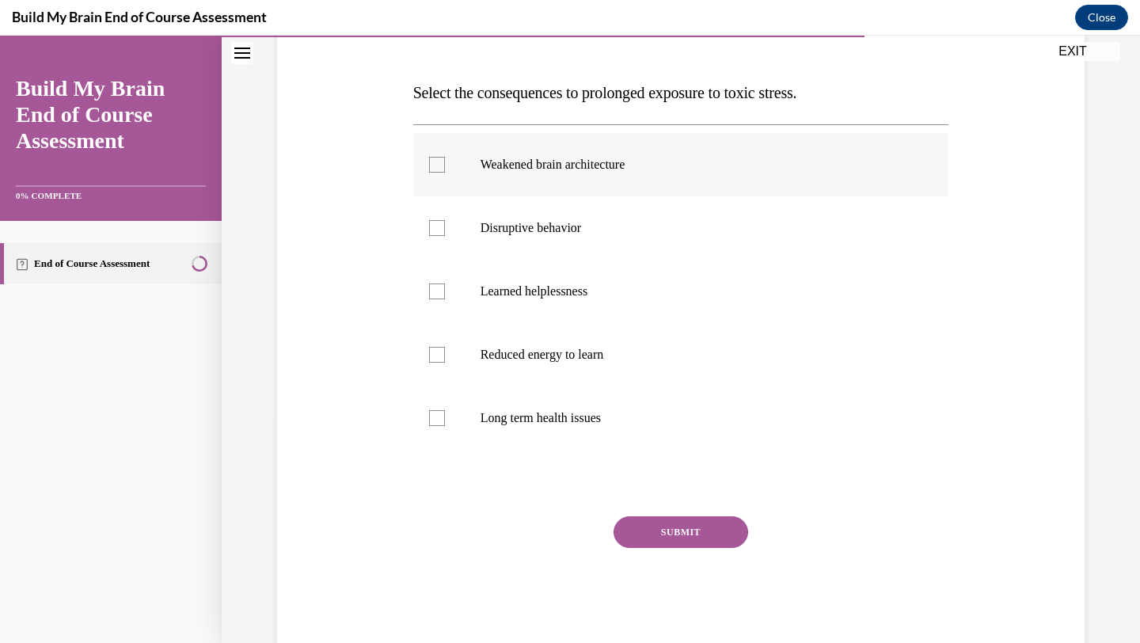
click at [572, 168] on p "Weakened brain architecture" at bounding box center [695, 165] width 429 height 16
click at [445, 168] on input "Weakened brain architecture" at bounding box center [437, 165] width 16 height 16
checkbox input "true"
click at [565, 238] on label "Disruptive behavior" at bounding box center [681, 227] width 536 height 63
click at [445, 236] on input "Disruptive behavior" at bounding box center [437, 228] width 16 height 16
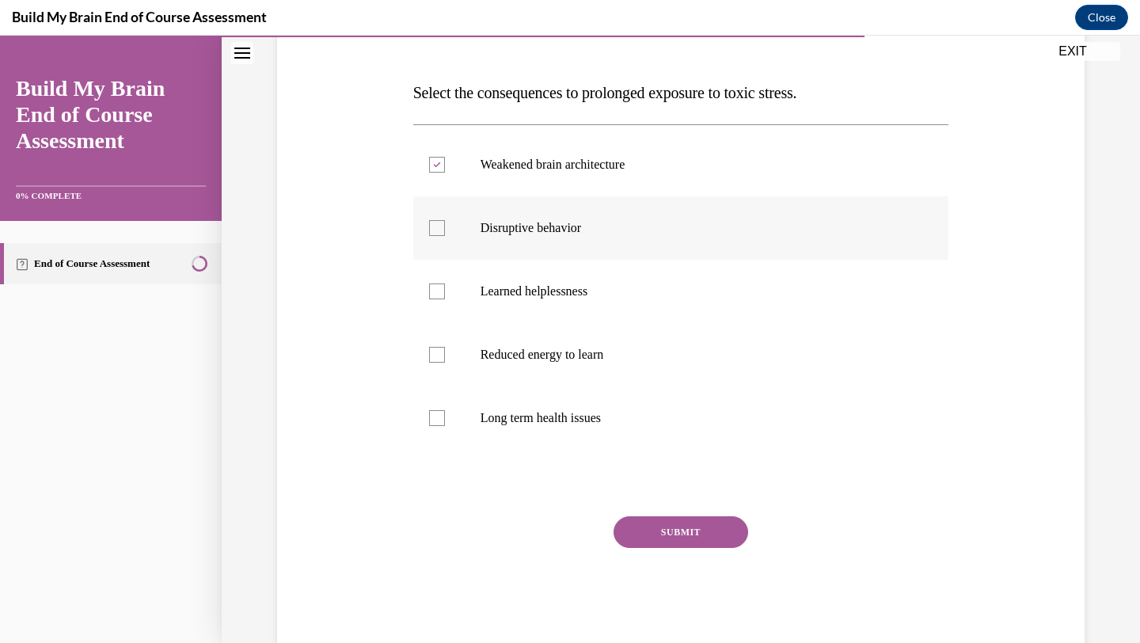
checkbox input "true"
click at [561, 298] on p "Learned helplessness" at bounding box center [695, 291] width 429 height 16
click at [445, 298] on input "Learned helplessness" at bounding box center [437, 291] width 16 height 16
checkbox input "true"
click at [563, 344] on label "Reduced energy to learn" at bounding box center [681, 354] width 536 height 63
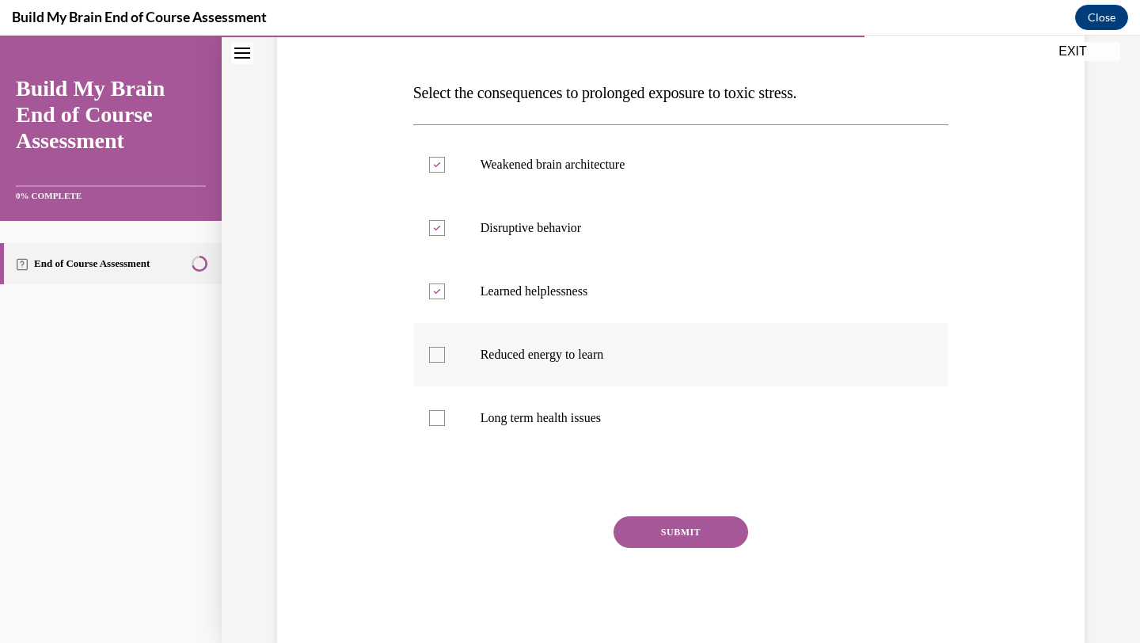
click at [445, 347] on input "Reduced energy to learn" at bounding box center [437, 355] width 16 height 16
checkbox input "true"
click at [576, 413] on p "Long term health issues" at bounding box center [695, 418] width 429 height 16
click at [445, 413] on input "Long term health issues" at bounding box center [437, 418] width 16 height 16
checkbox input "true"
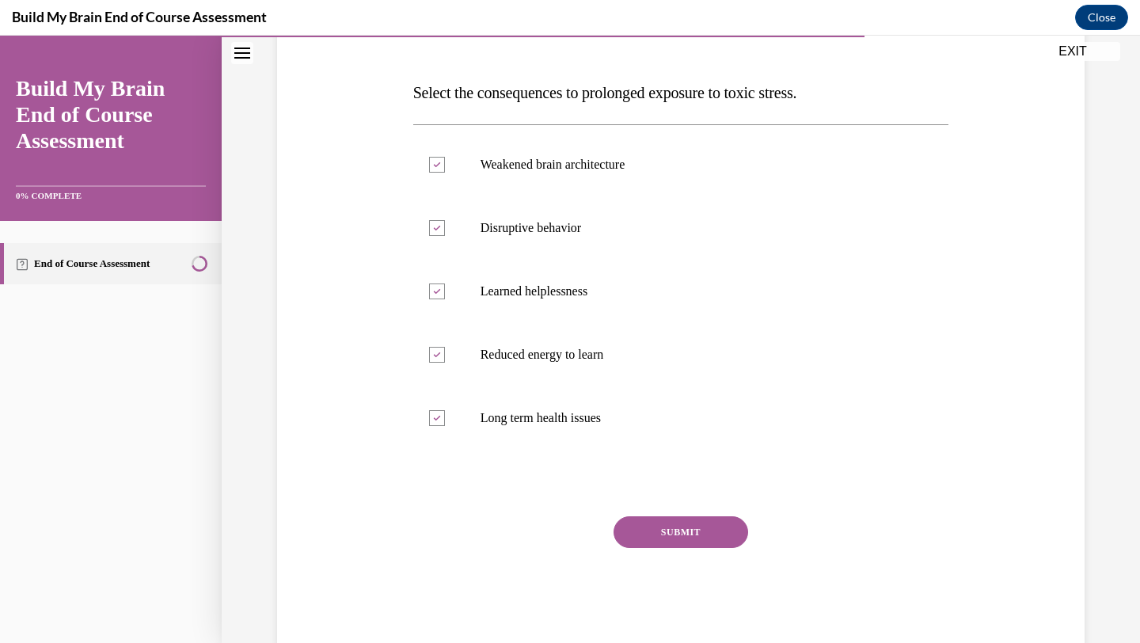
click at [699, 534] on button "SUBMIT" at bounding box center [681, 532] width 135 height 32
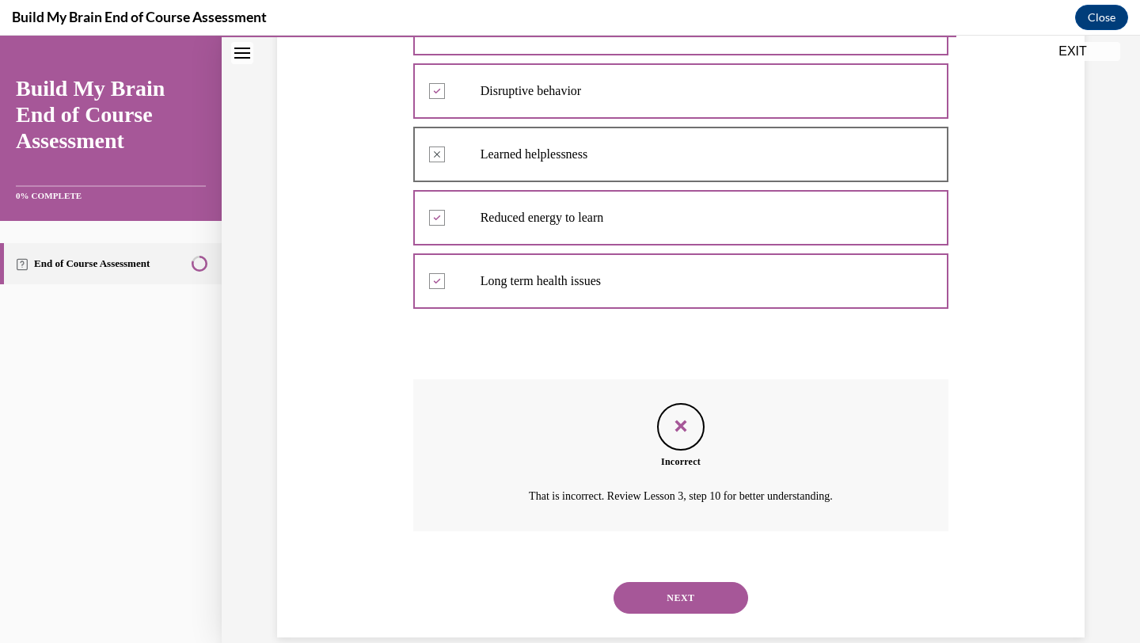
scroll to position [388, 0]
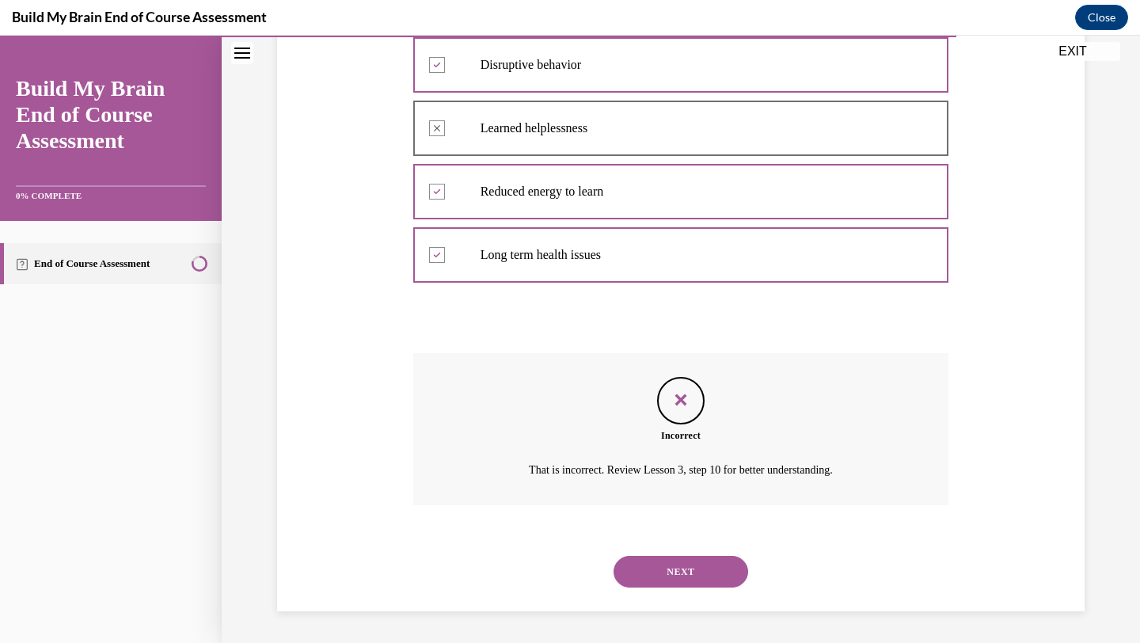
click at [685, 584] on button "NEXT" at bounding box center [681, 572] width 135 height 32
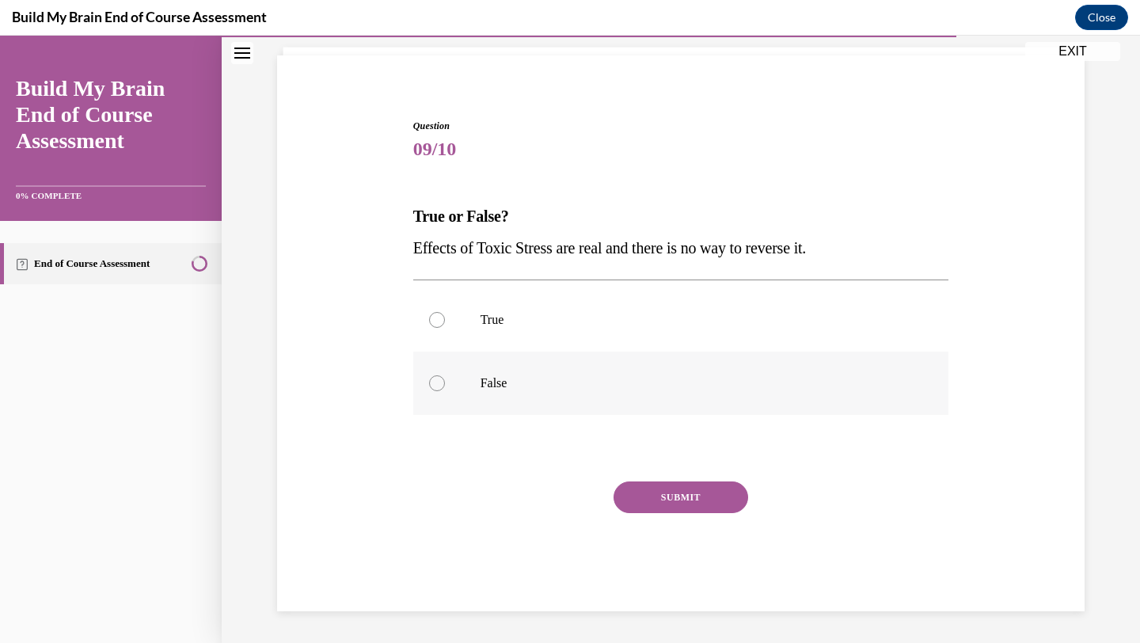
click at [603, 393] on label "False" at bounding box center [681, 383] width 536 height 63
click at [445, 391] on input "False" at bounding box center [437, 383] width 16 height 16
radio input "true"
click at [646, 496] on button "SUBMIT" at bounding box center [681, 497] width 135 height 32
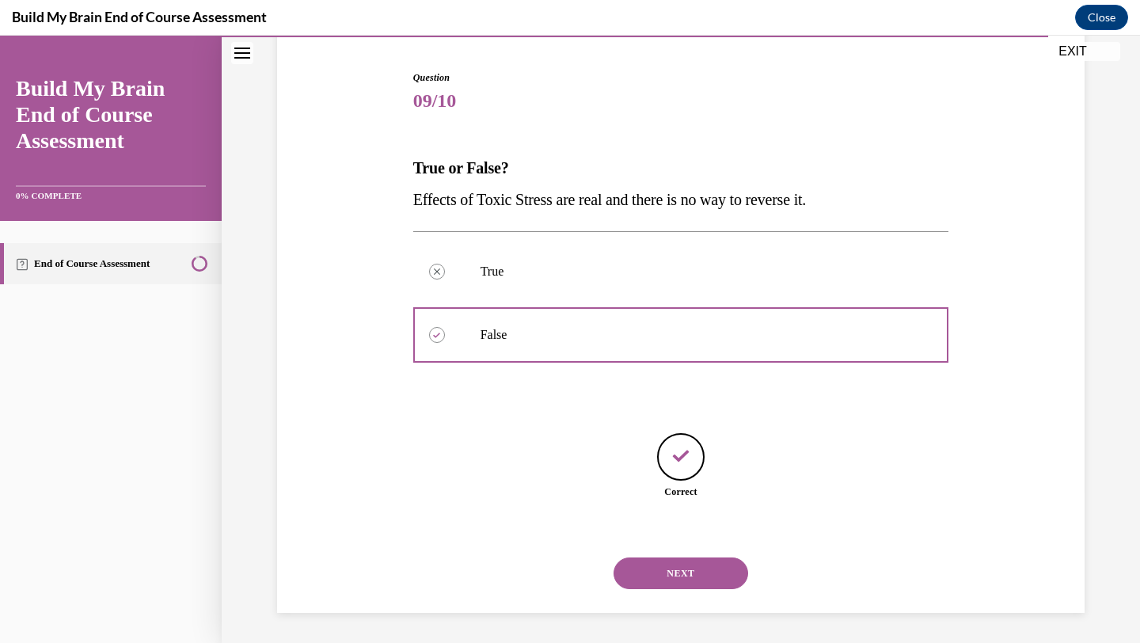
scroll to position [151, 0]
click at [675, 569] on button "NEXT" at bounding box center [681, 572] width 135 height 32
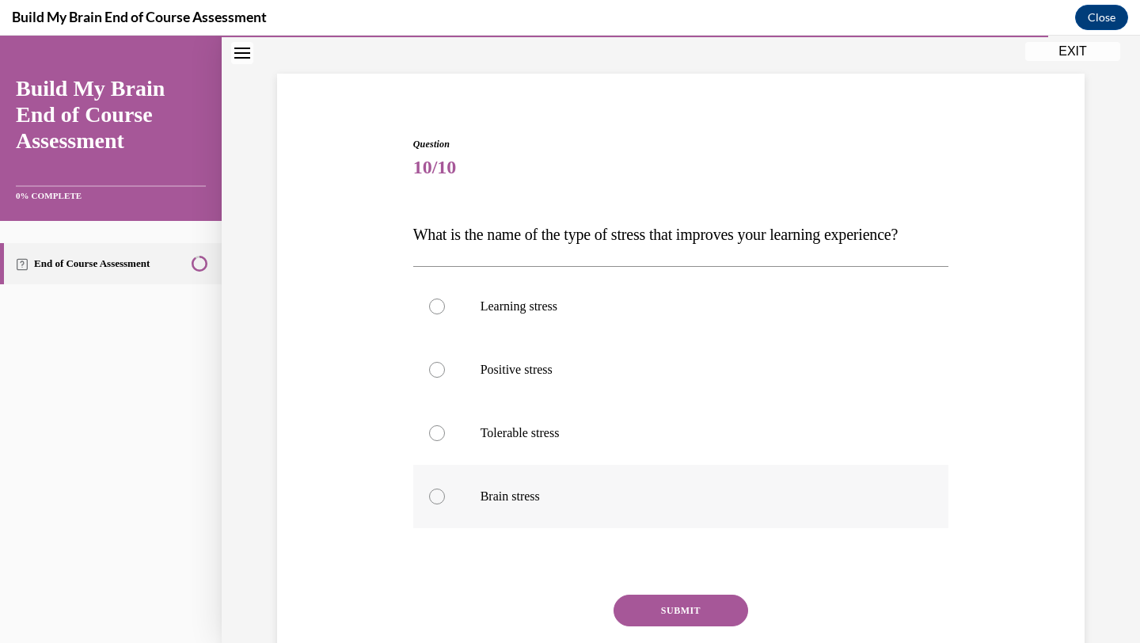
scroll to position [135, 0]
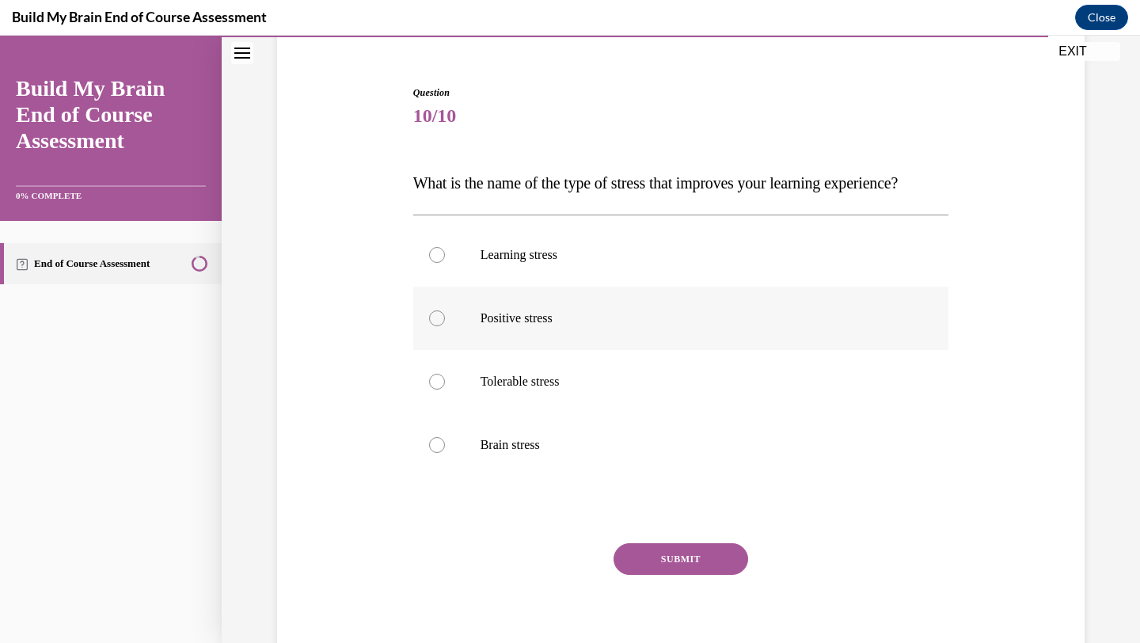
click at [606, 350] on label "Positive stress" at bounding box center [681, 318] width 536 height 63
click at [445, 326] on input "Positive stress" at bounding box center [437, 318] width 16 height 16
radio input "true"
click at [670, 575] on button "SUBMIT" at bounding box center [681, 559] width 135 height 32
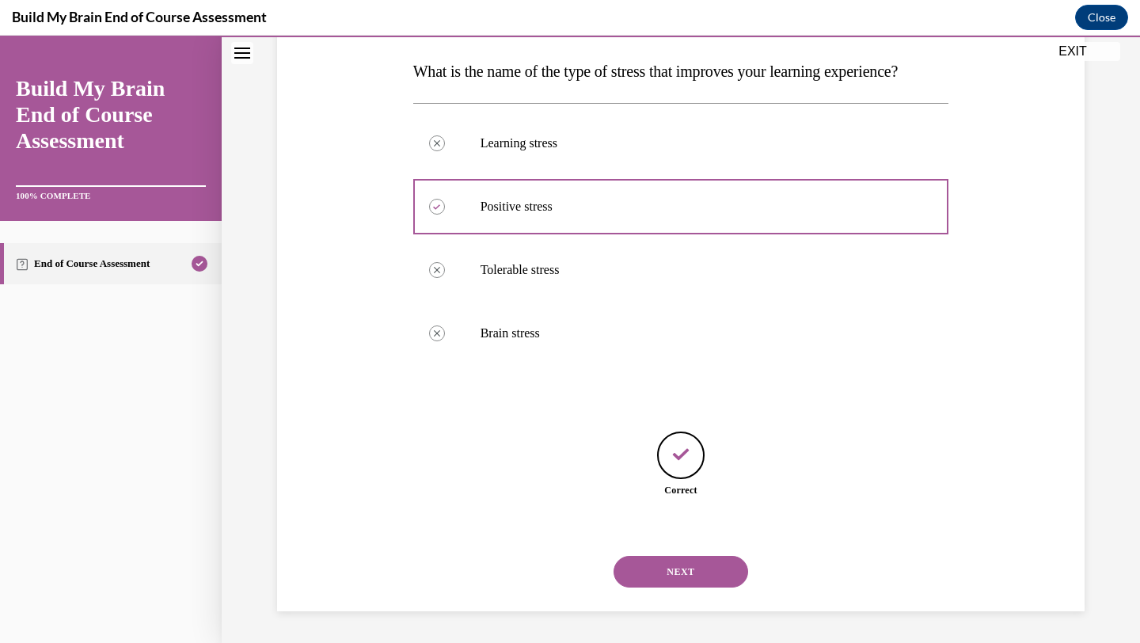
scroll to position [278, 0]
click at [687, 576] on button "NEXT" at bounding box center [681, 572] width 135 height 32
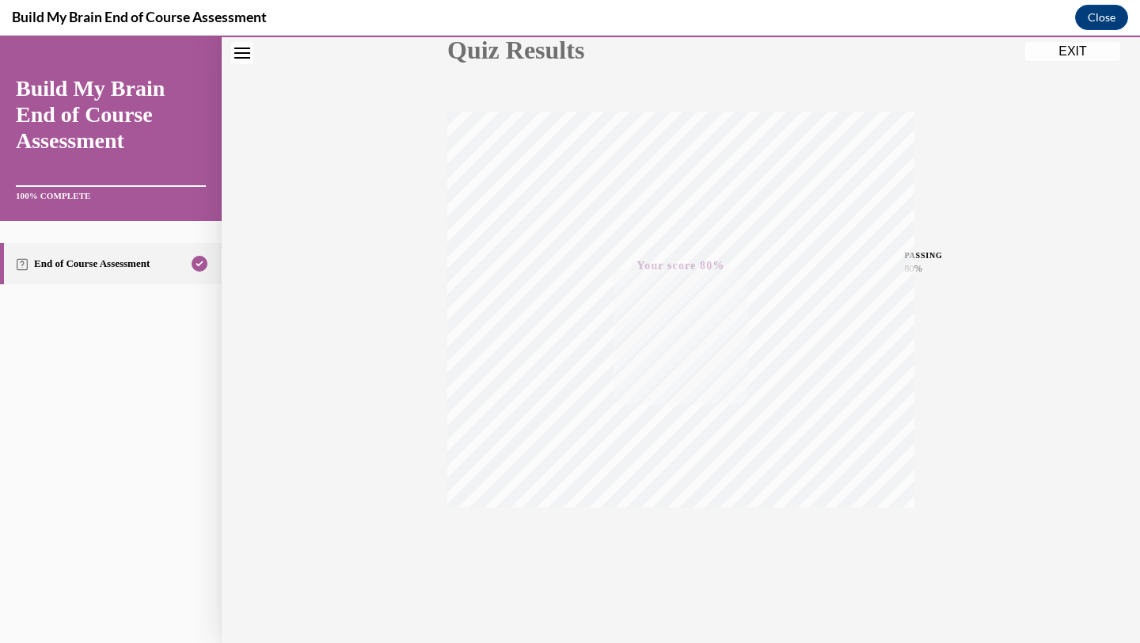
scroll to position [204, 0]
click at [1063, 46] on button "EXIT" at bounding box center [1072, 51] width 95 height 19
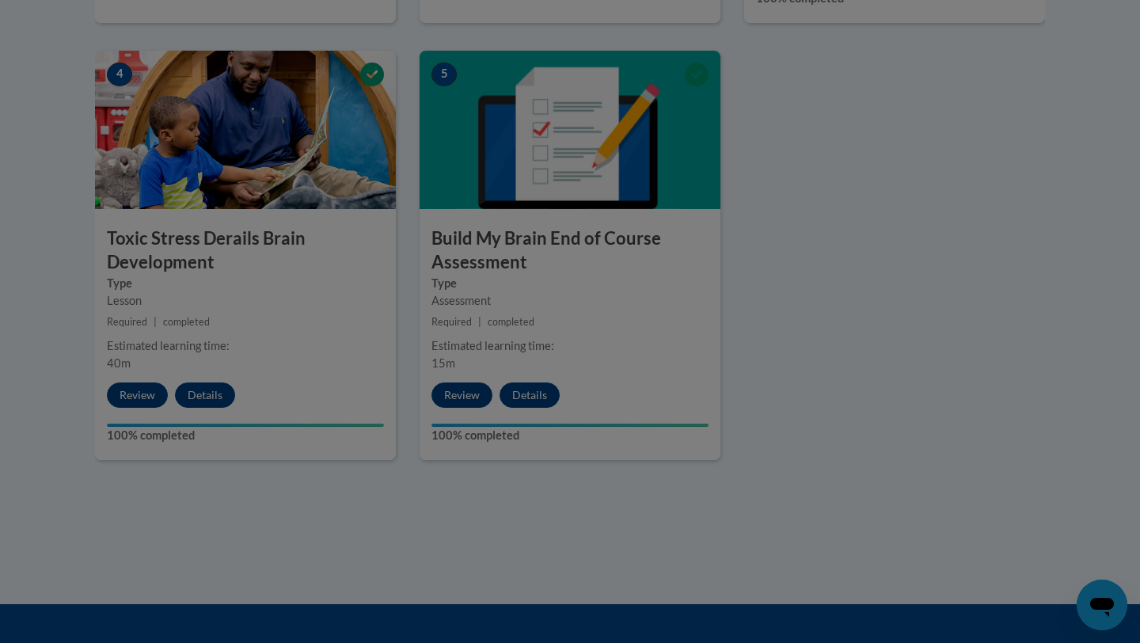
scroll to position [898, 0]
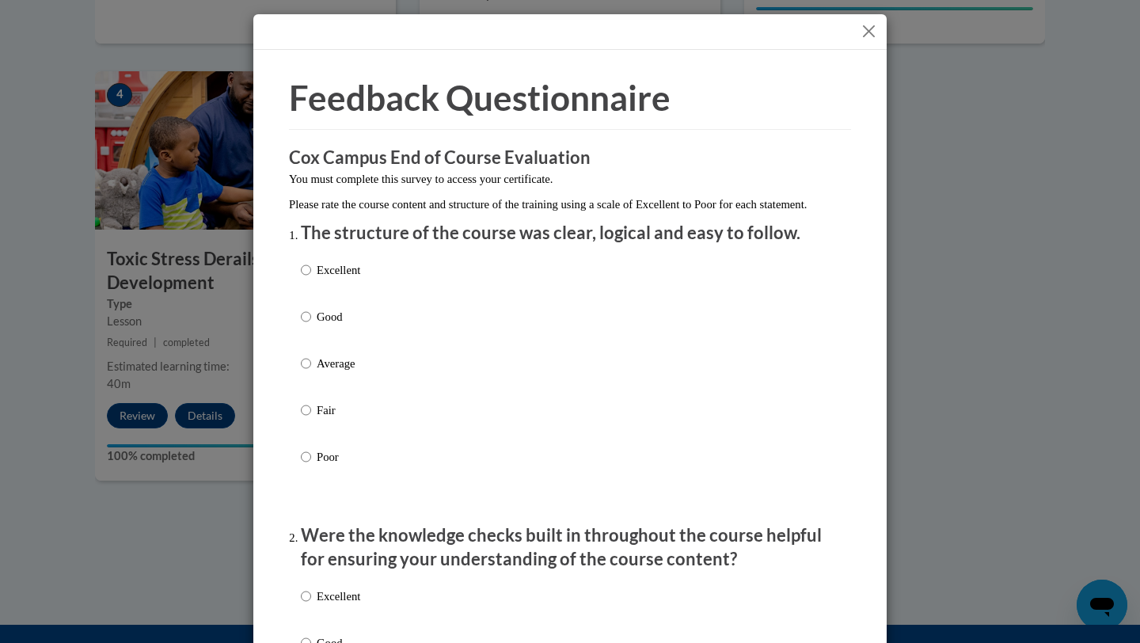
click at [357, 279] on p "Excellent" at bounding box center [339, 269] width 44 height 17
click at [311, 279] on input "Excellent" at bounding box center [306, 269] width 10 height 17
radio input "true"
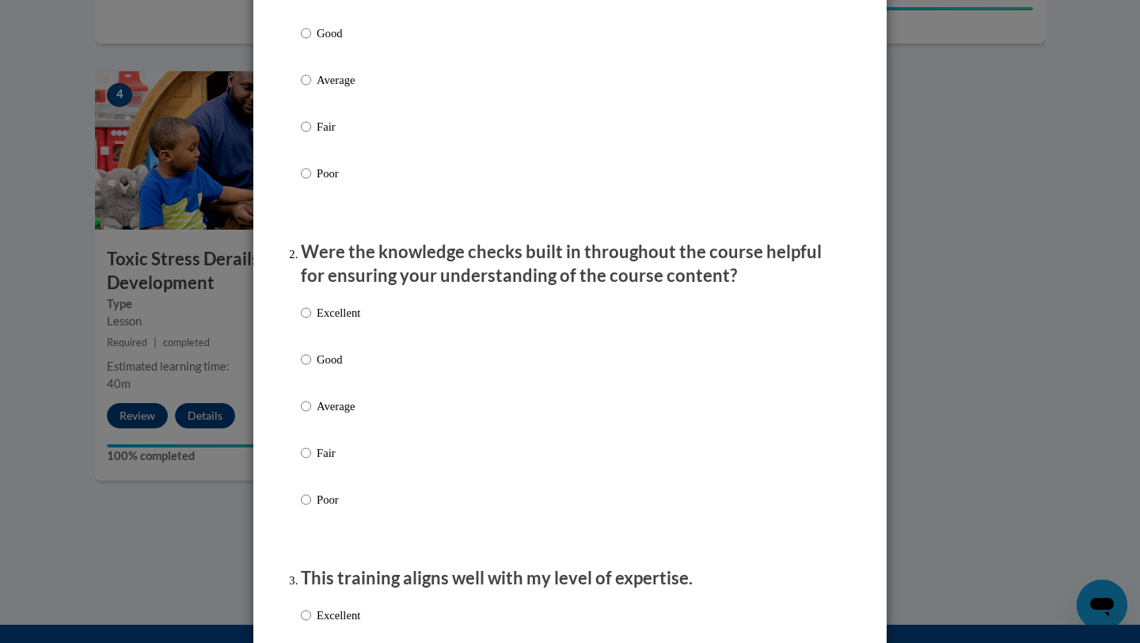
click at [343, 321] on p "Excellent" at bounding box center [339, 312] width 44 height 17
click at [311, 321] on input "Excellent" at bounding box center [306, 312] width 10 height 17
radio input "true"
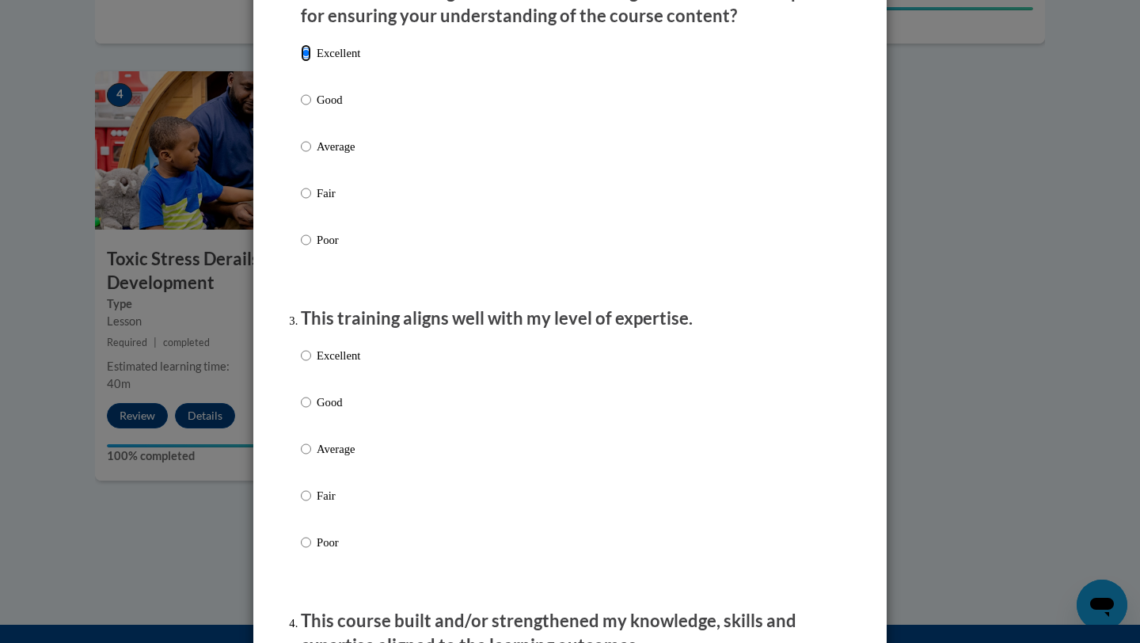
scroll to position [653, 0]
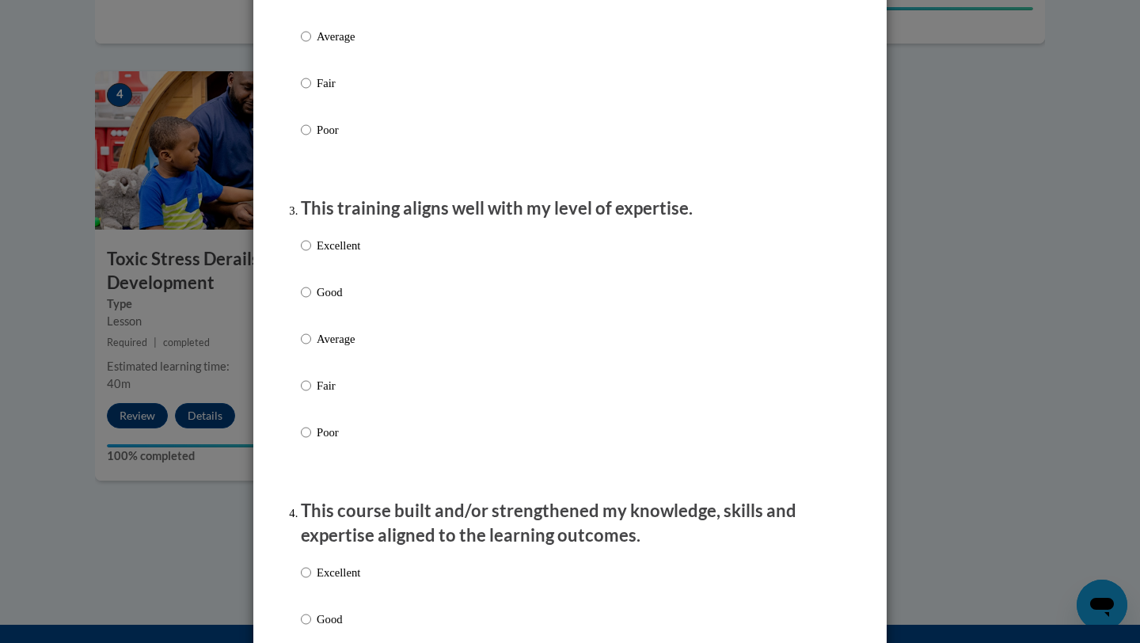
click at [351, 254] on p "Excellent" at bounding box center [339, 245] width 44 height 17
click at [311, 254] on input "Excellent" at bounding box center [306, 245] width 10 height 17
radio input "true"
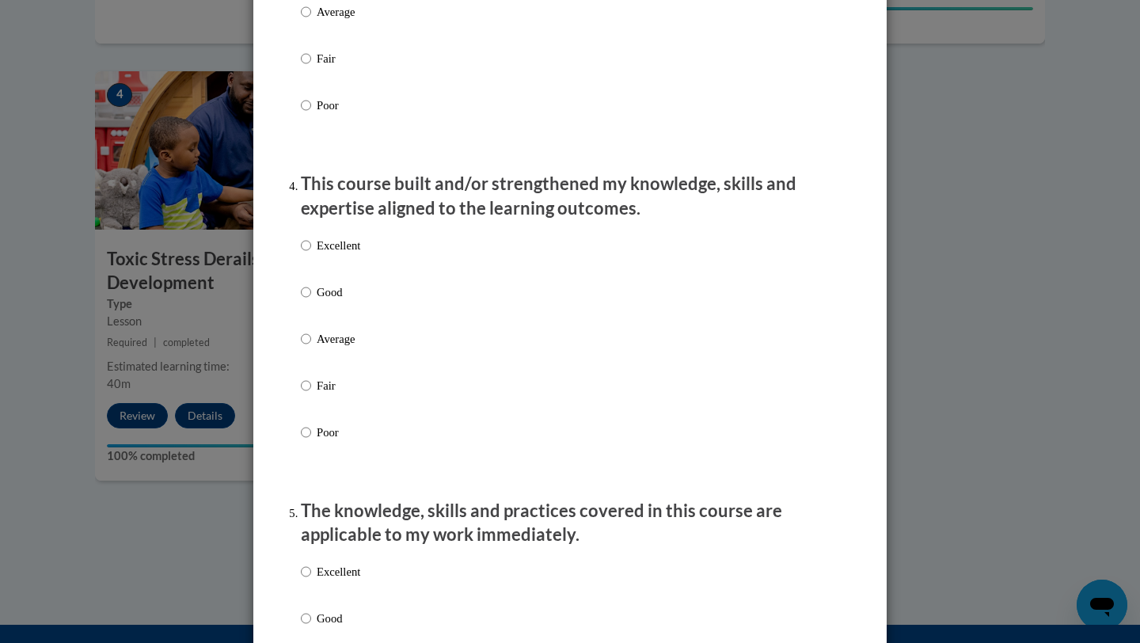
click at [351, 254] on p "Excellent" at bounding box center [339, 245] width 44 height 17
click at [311, 254] on input "Excellent" at bounding box center [306, 245] width 10 height 17
radio input "true"
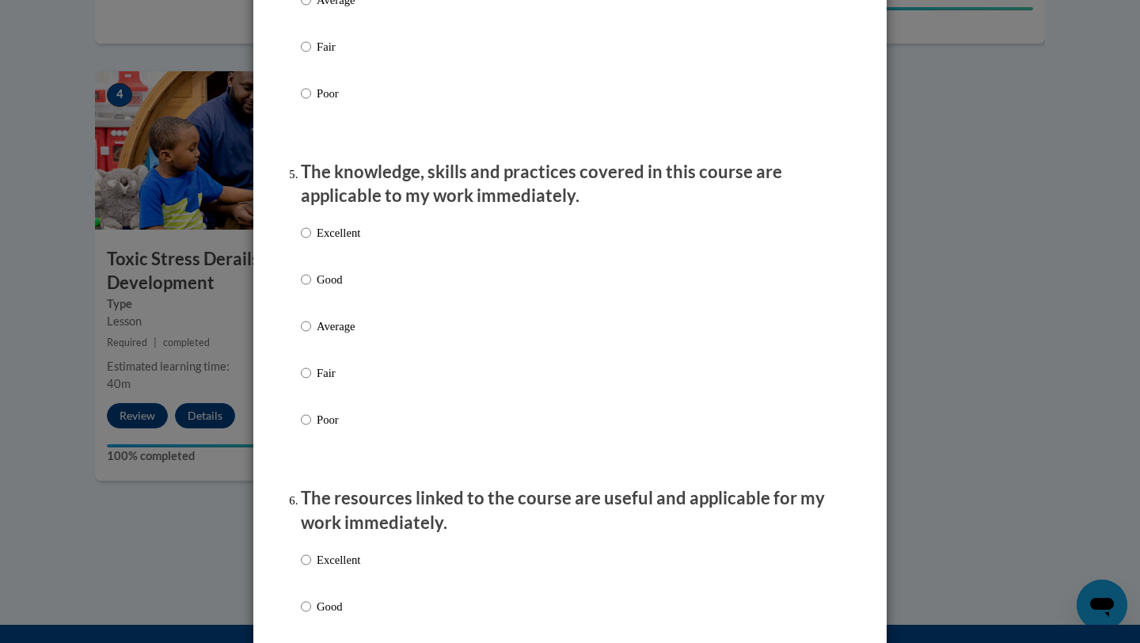
click at [352, 242] on p "Excellent" at bounding box center [339, 232] width 44 height 17
click at [311, 242] on input "Excellent" at bounding box center [306, 232] width 10 height 17
radio input "true"
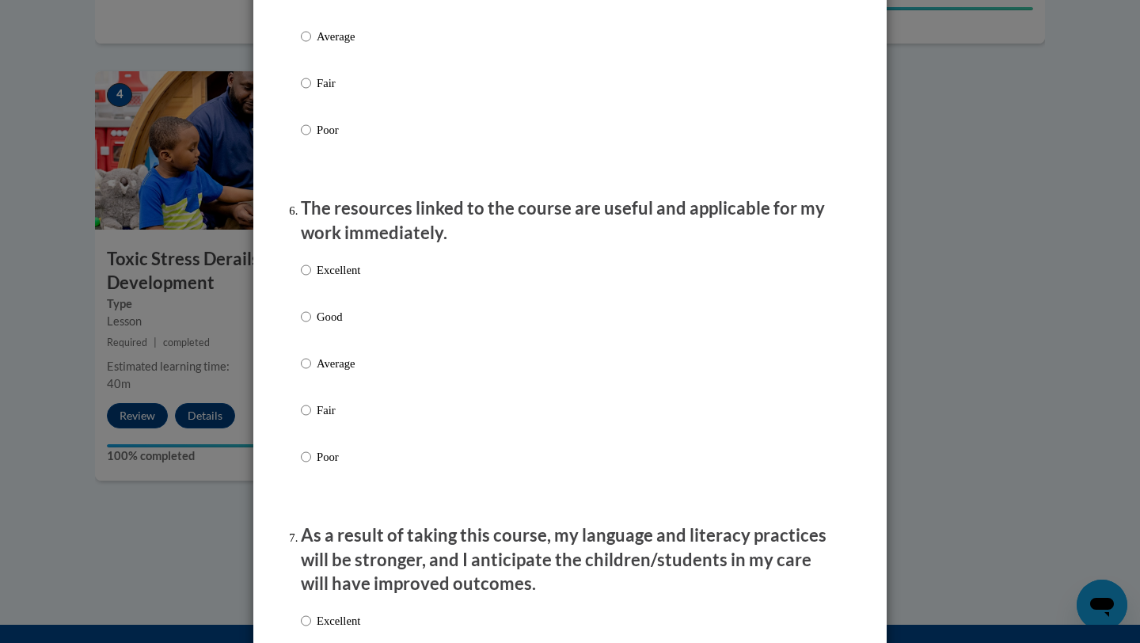
scroll to position [1611, 0]
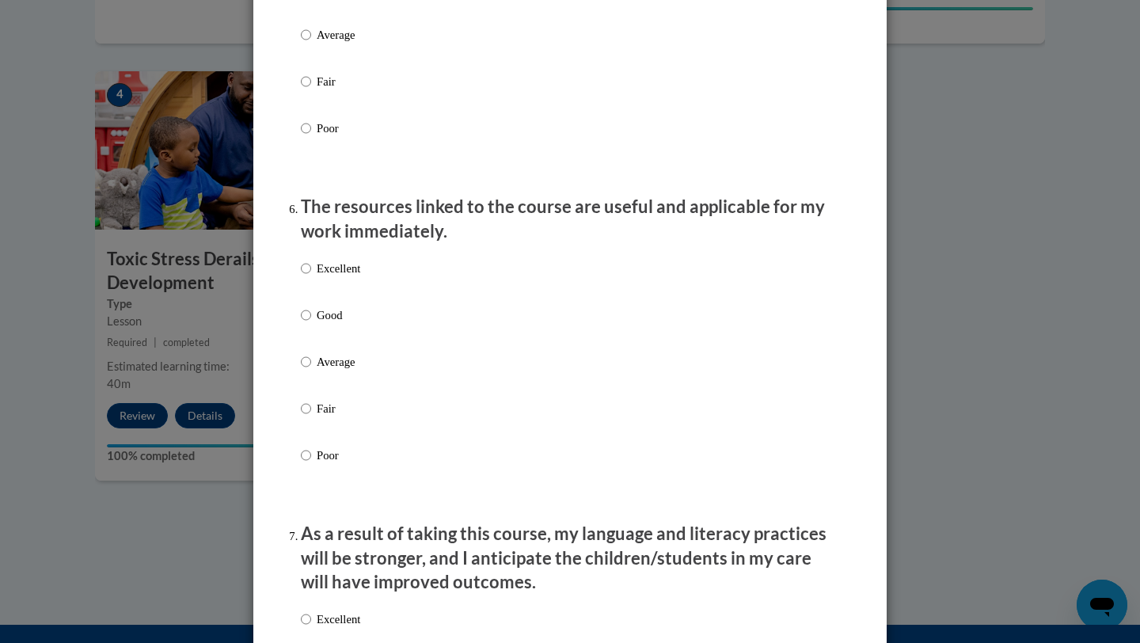
click at [355, 277] on p "Excellent" at bounding box center [339, 268] width 44 height 17
click at [311, 277] on input "Excellent" at bounding box center [306, 268] width 10 height 17
radio input "true"
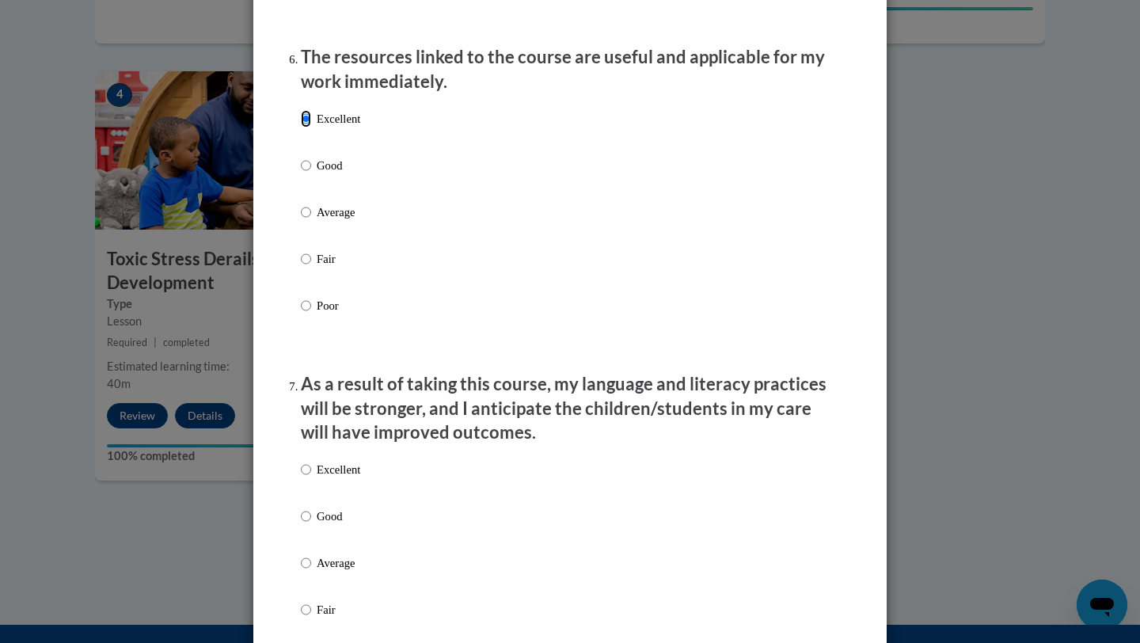
scroll to position [1891, 0]
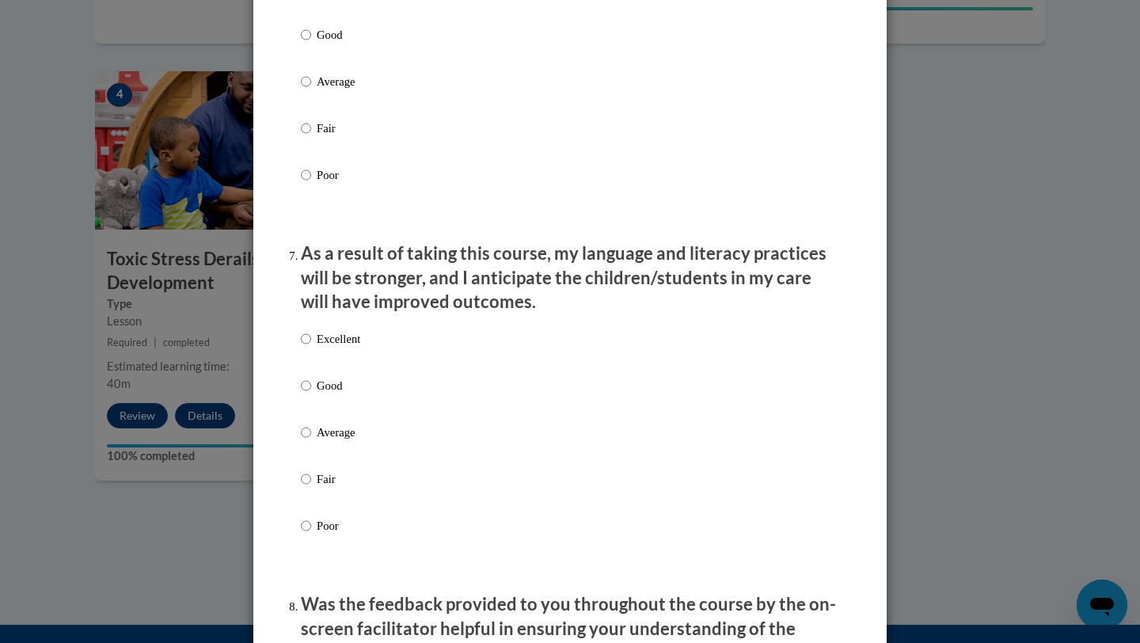
click at [342, 346] on p "Excellent" at bounding box center [339, 338] width 44 height 17
click at [311, 346] on input "Excellent" at bounding box center [306, 338] width 10 height 17
radio input "true"
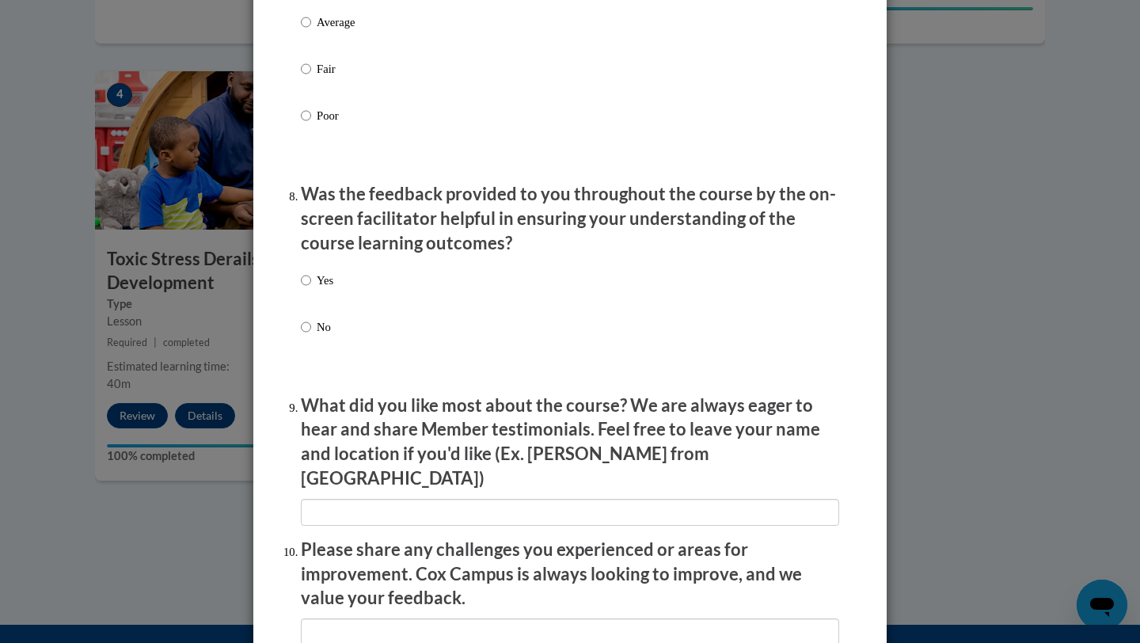
scroll to position [2326, 0]
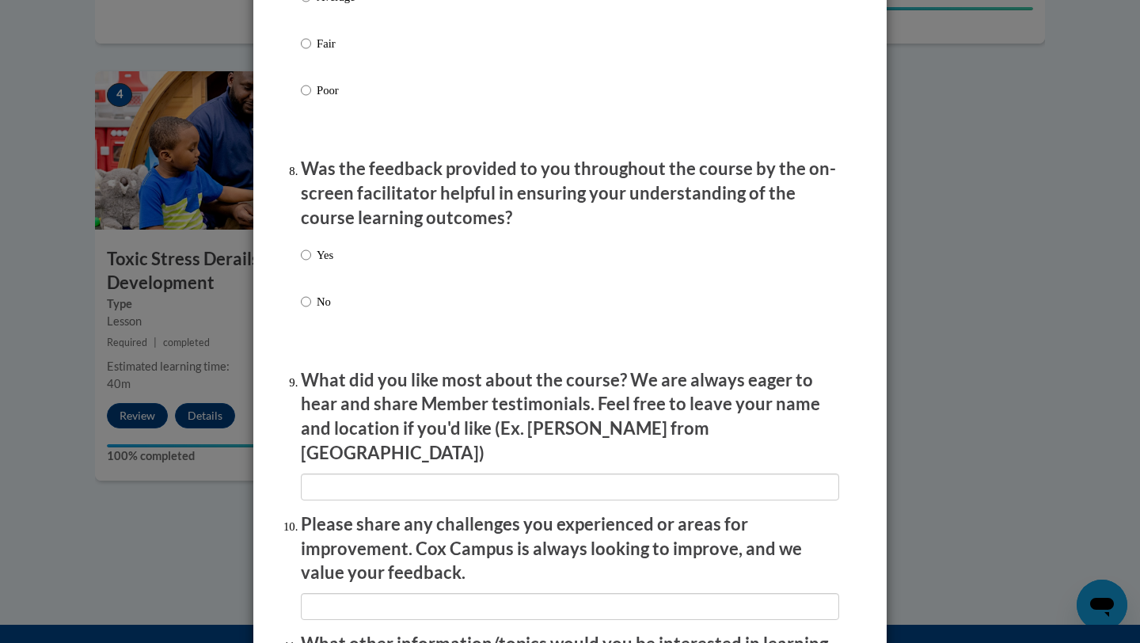
click at [325, 261] on p "Yes" at bounding box center [325, 254] width 17 height 17
click at [311, 261] on input "Yes" at bounding box center [306, 254] width 10 height 17
radio input "true"
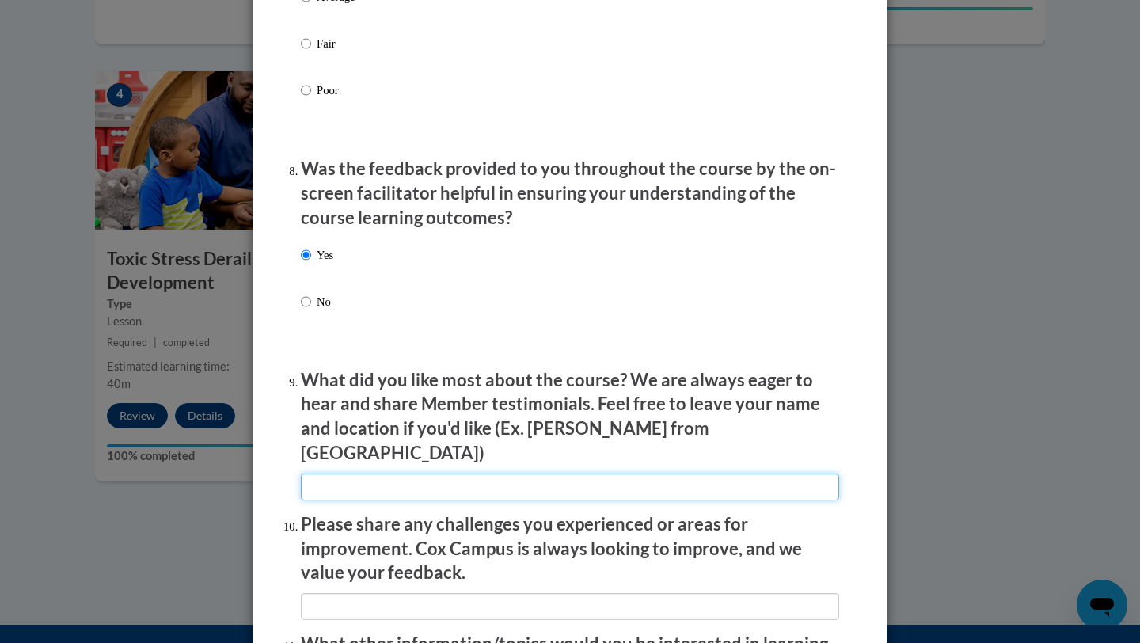
click at [364, 474] on input "textbox" at bounding box center [570, 487] width 538 height 27
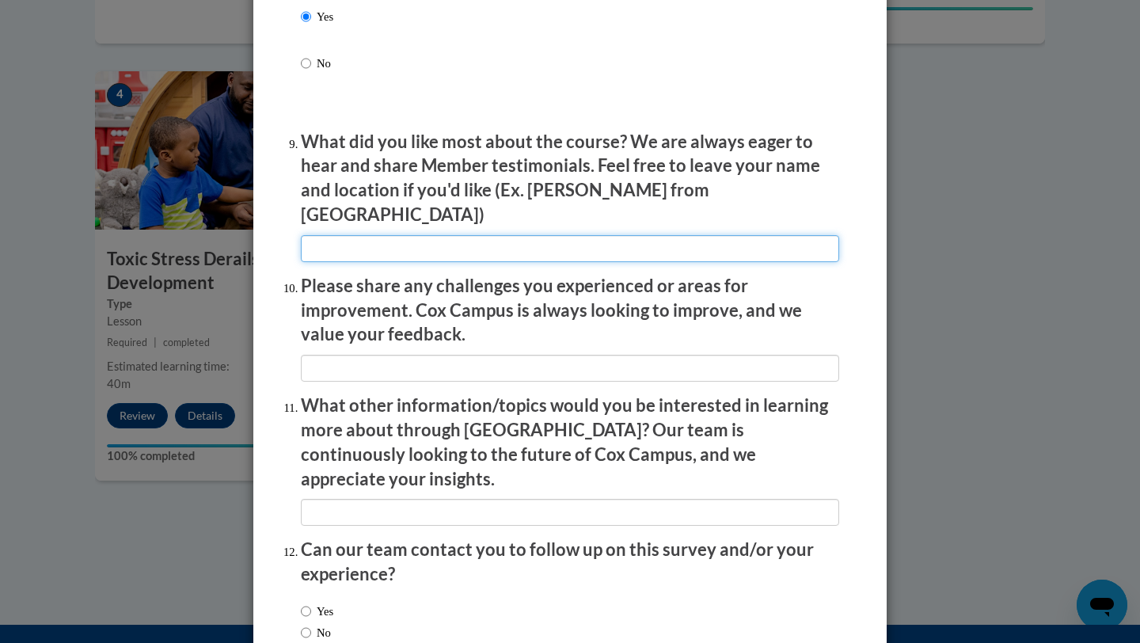
scroll to position [2647, 0]
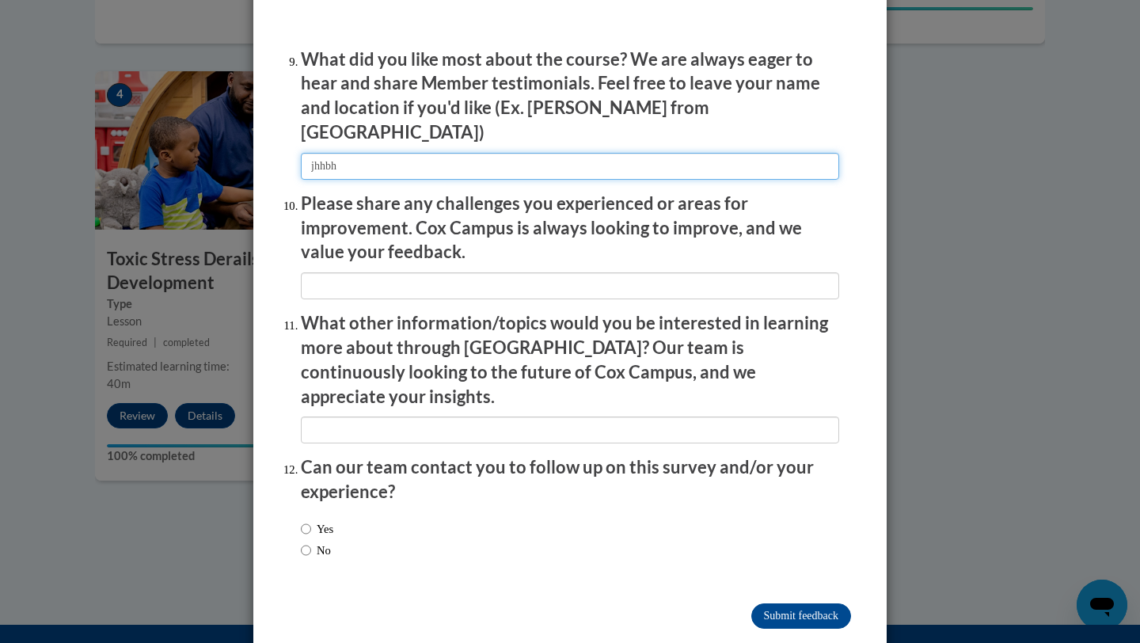
type input "jhhbh"
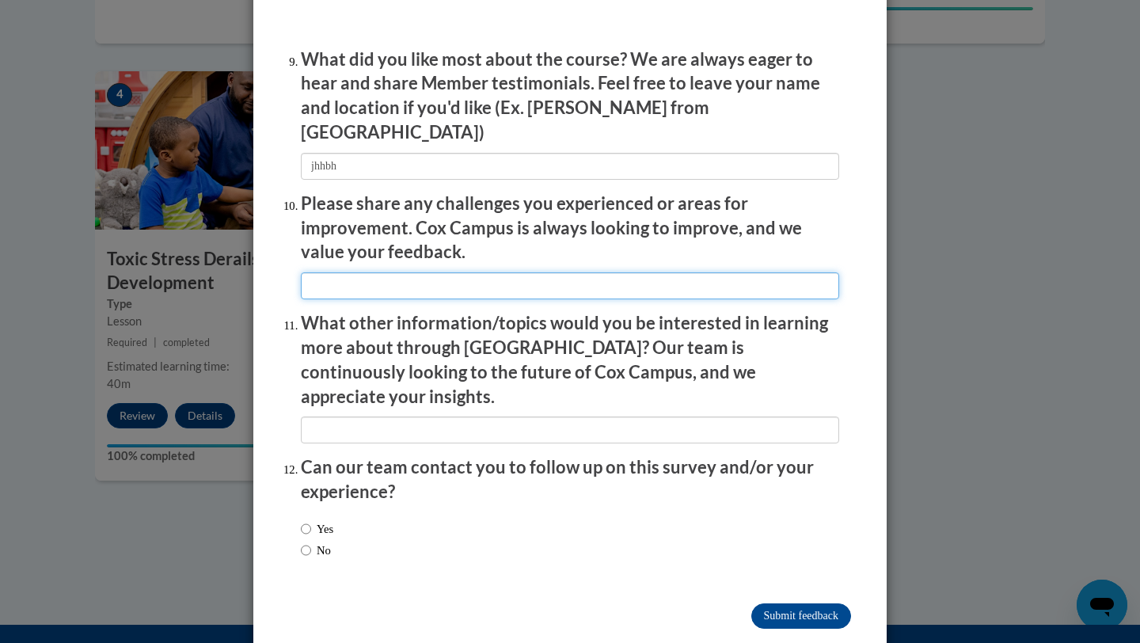
click at [458, 272] on input "textbox" at bounding box center [570, 285] width 538 height 27
type input "hgybg"
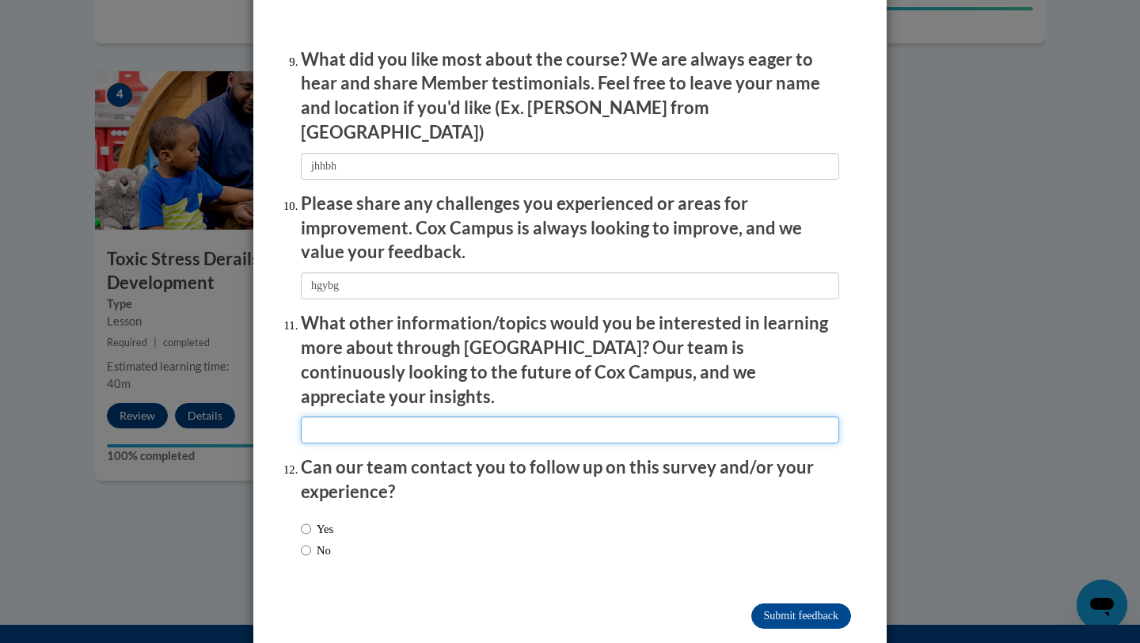
click at [475, 416] on input "textbox" at bounding box center [570, 429] width 538 height 27
type input "jhuhu"
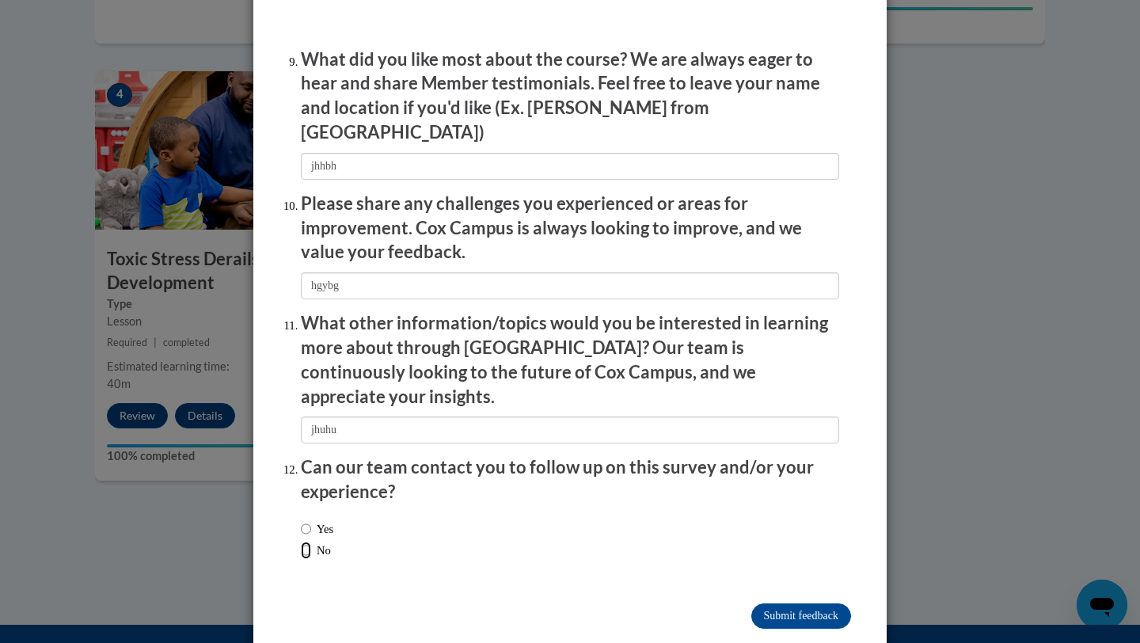
click at [308, 542] on input "No" at bounding box center [306, 550] width 10 height 17
radio input "true"
click at [819, 603] on input "Submit feedback" at bounding box center [801, 615] width 100 height 25
